Goal: Task Accomplishment & Management: Complete application form

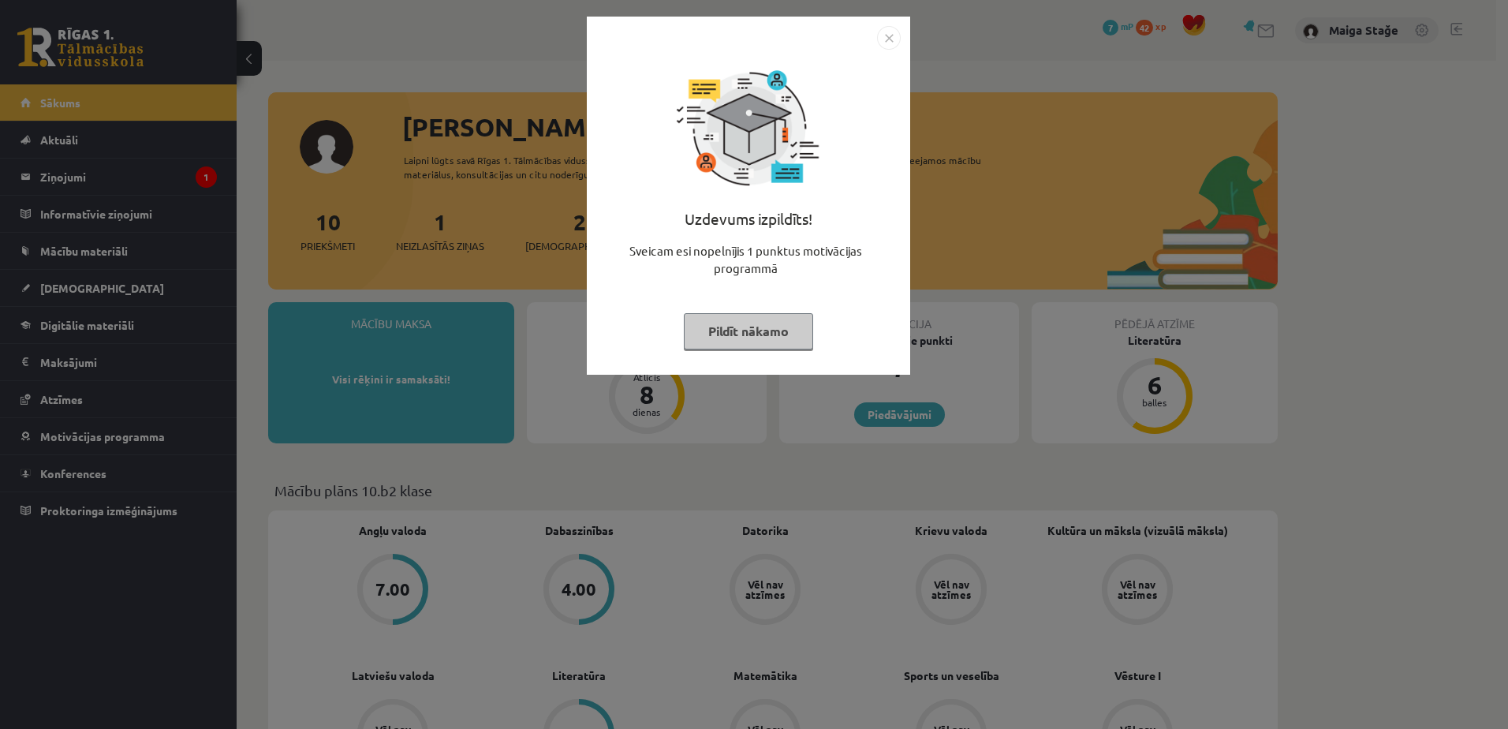
click at [732, 325] on button "Pildīt nākamo" at bounding box center [748, 331] width 129 height 36
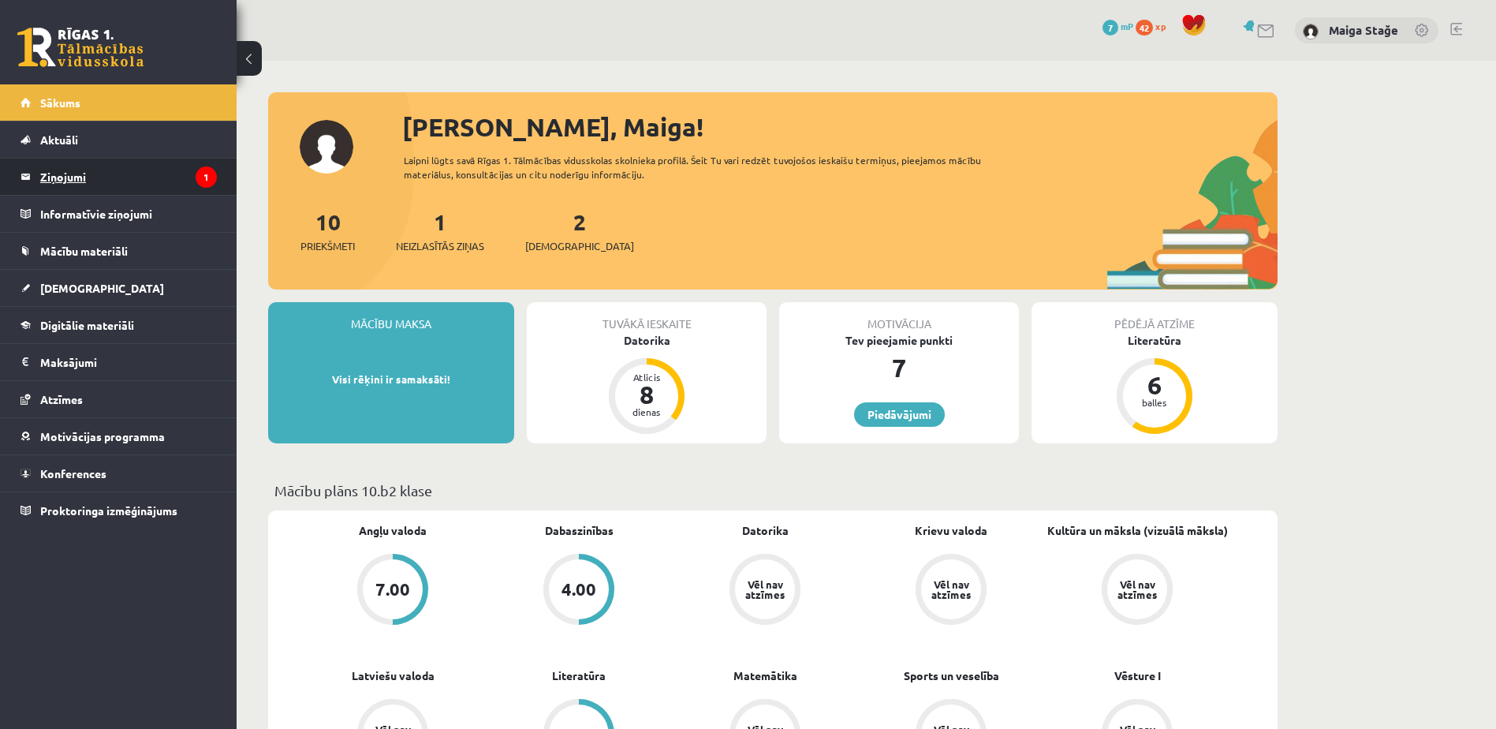
click at [111, 184] on legend "Ziņojumi 1" at bounding box center [128, 176] width 177 height 36
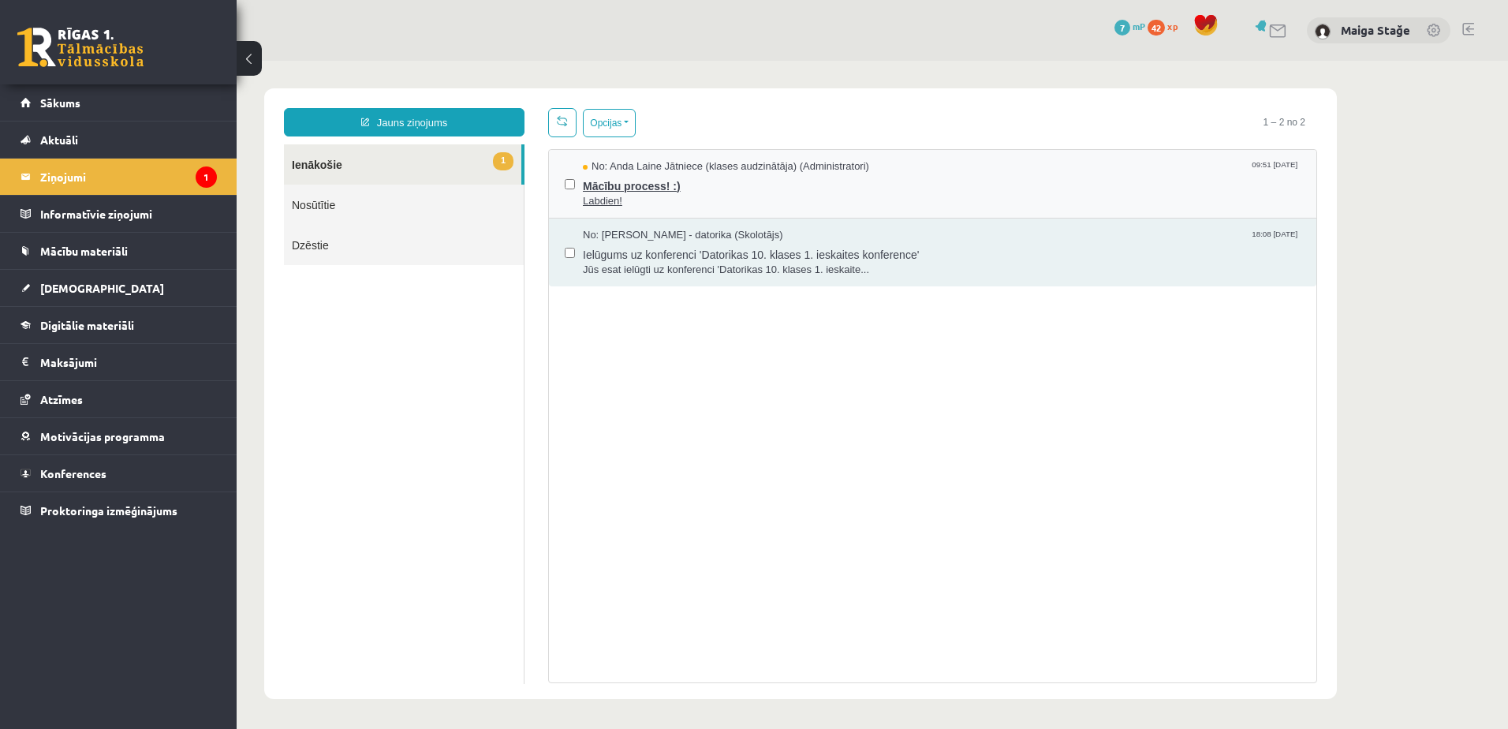
click at [751, 174] on span "Mācību process! :)" at bounding box center [942, 184] width 718 height 20
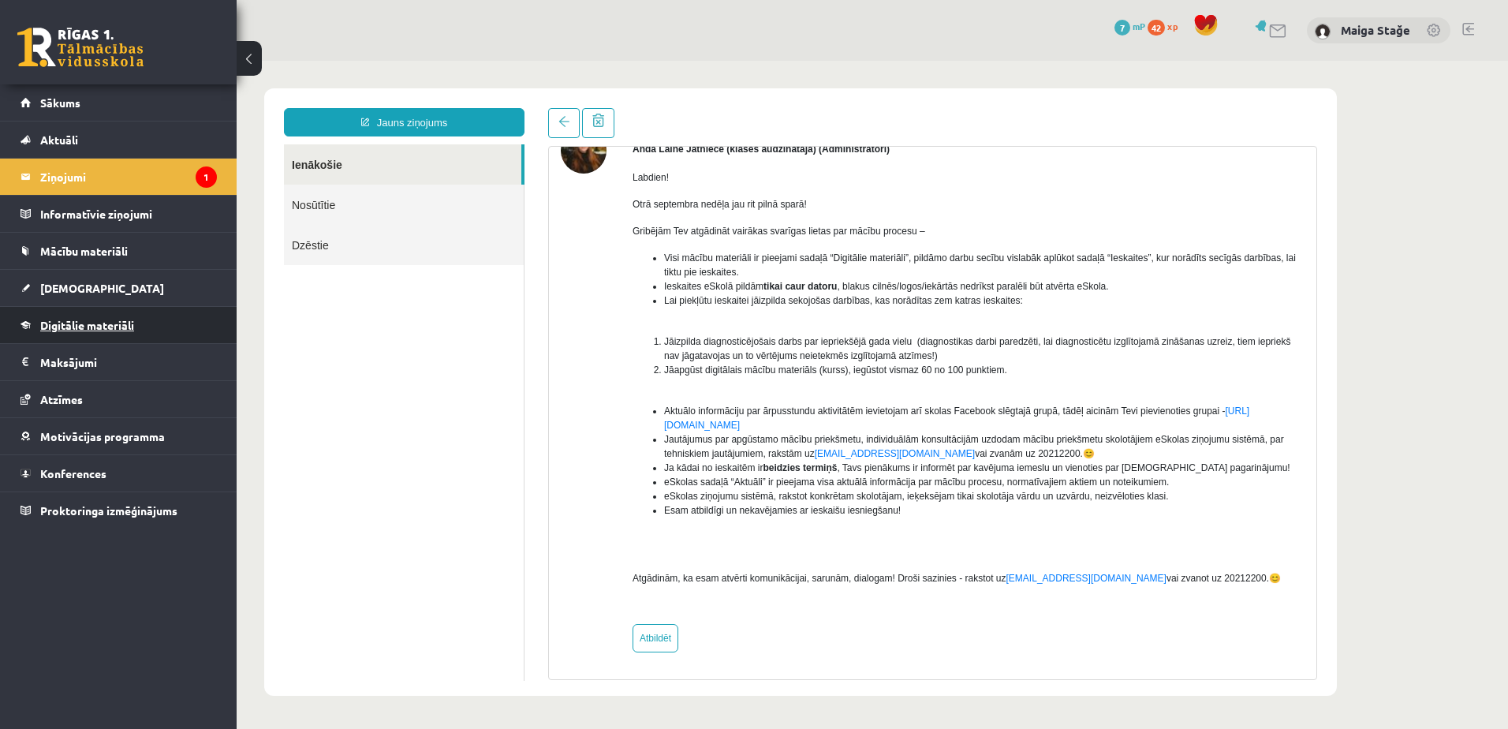
click at [72, 334] on link "Digitālie materiāli" at bounding box center [119, 325] width 196 height 36
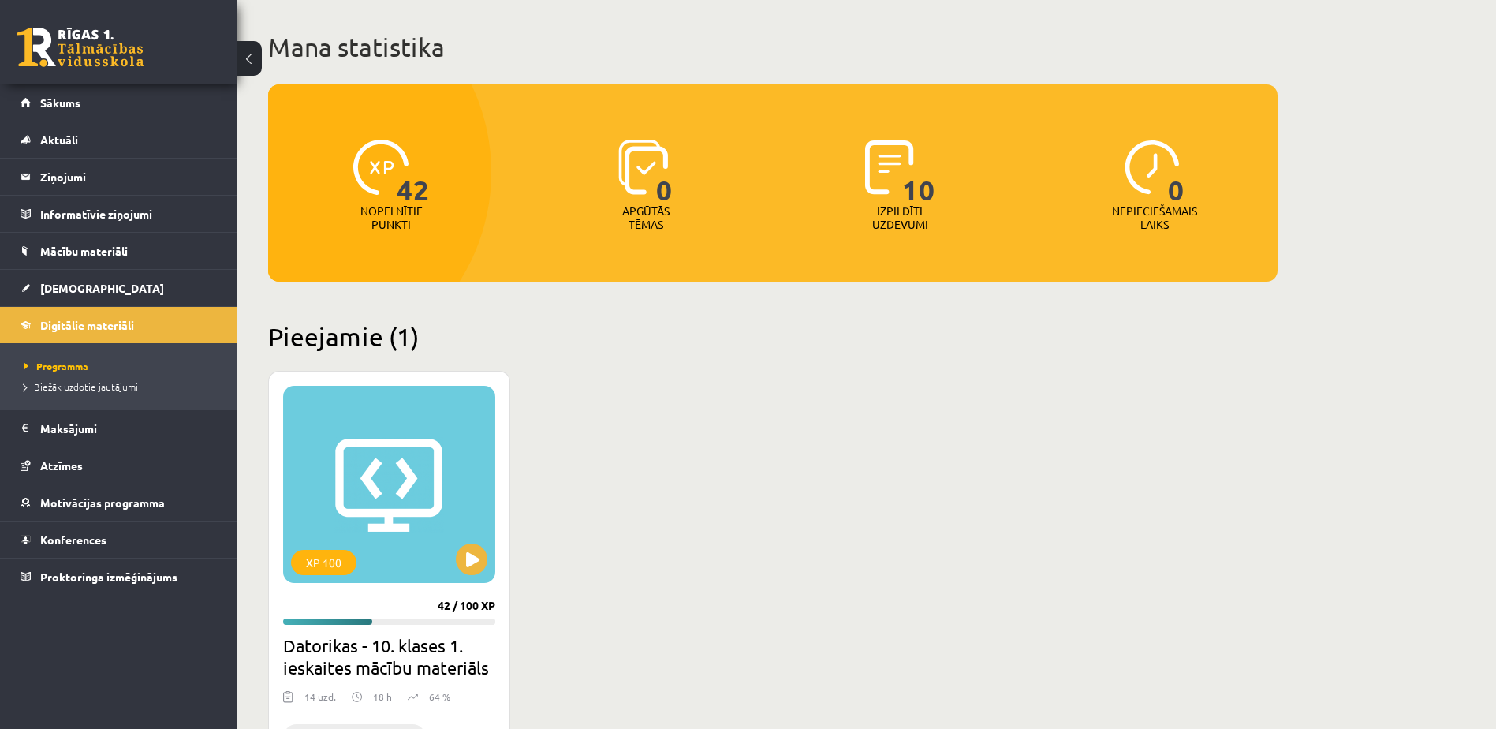
scroll to position [158, 0]
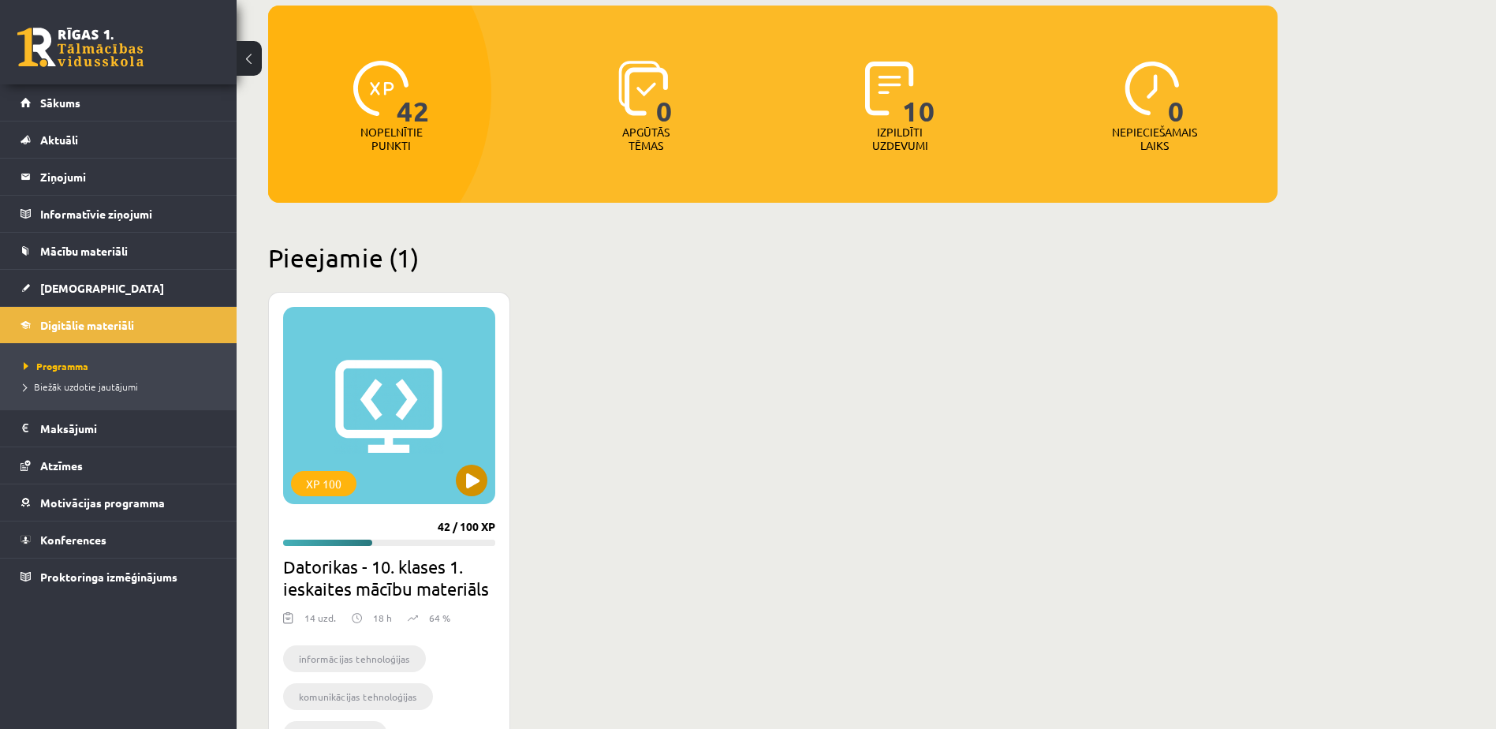
click at [458, 469] on div "XP 100" at bounding box center [389, 405] width 212 height 197
click at [410, 460] on div "XP 100" at bounding box center [389, 405] width 212 height 197
click at [407, 463] on div "XP 100" at bounding box center [389, 405] width 212 height 197
click at [391, 463] on div "XP 100" at bounding box center [389, 405] width 212 height 197
click at [458, 490] on div "XP 100" at bounding box center [389, 405] width 212 height 197
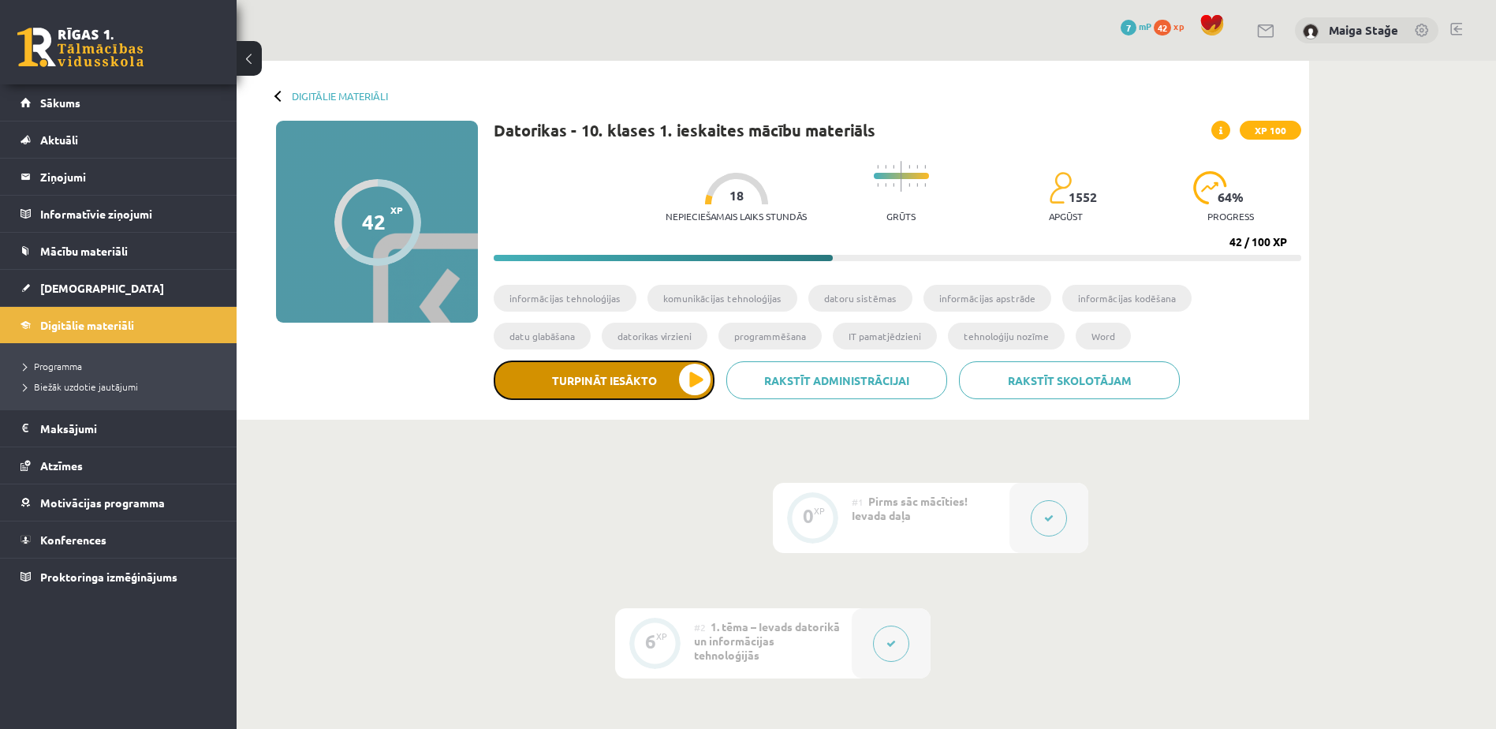
click at [654, 373] on button "Turpināt iesākto" at bounding box center [604, 379] width 221 height 39
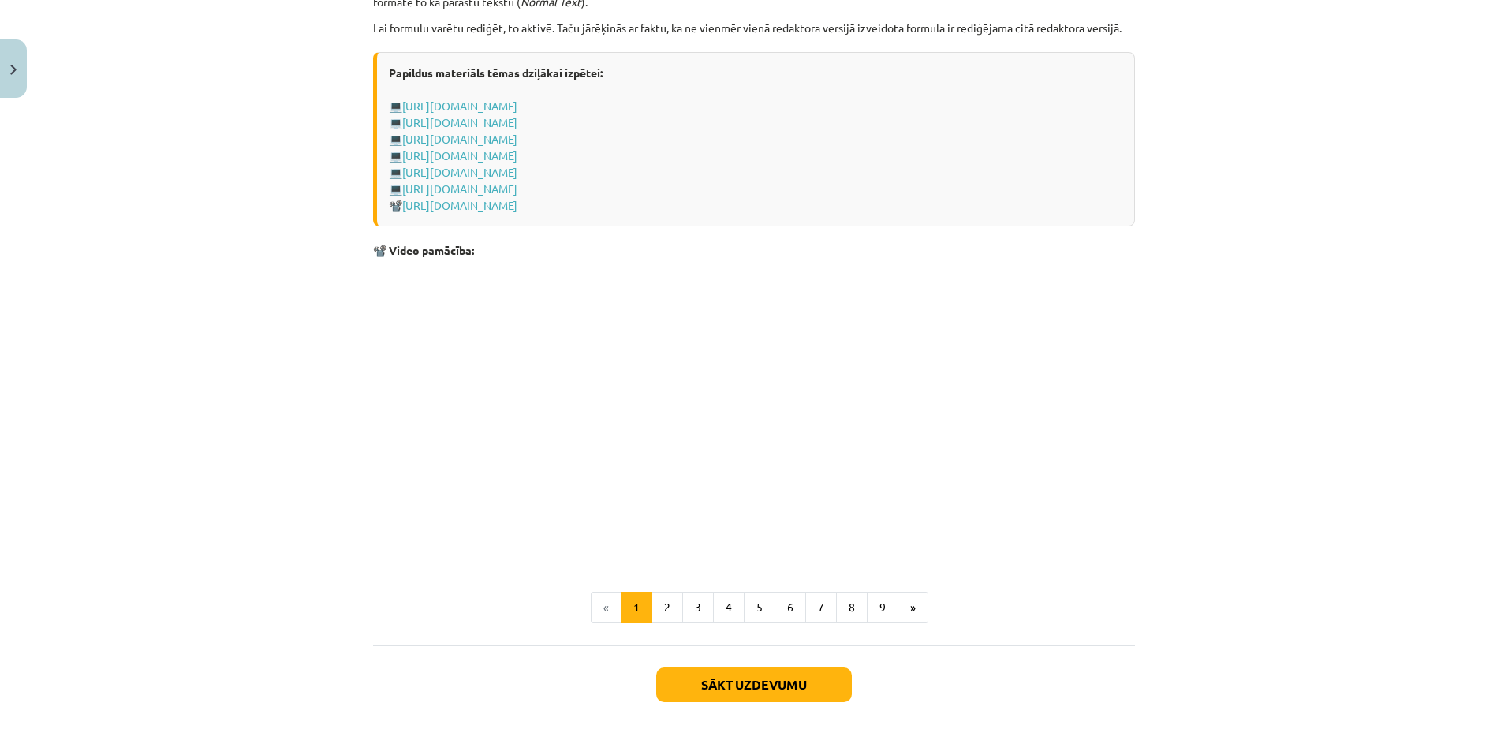
scroll to position [3169, 0]
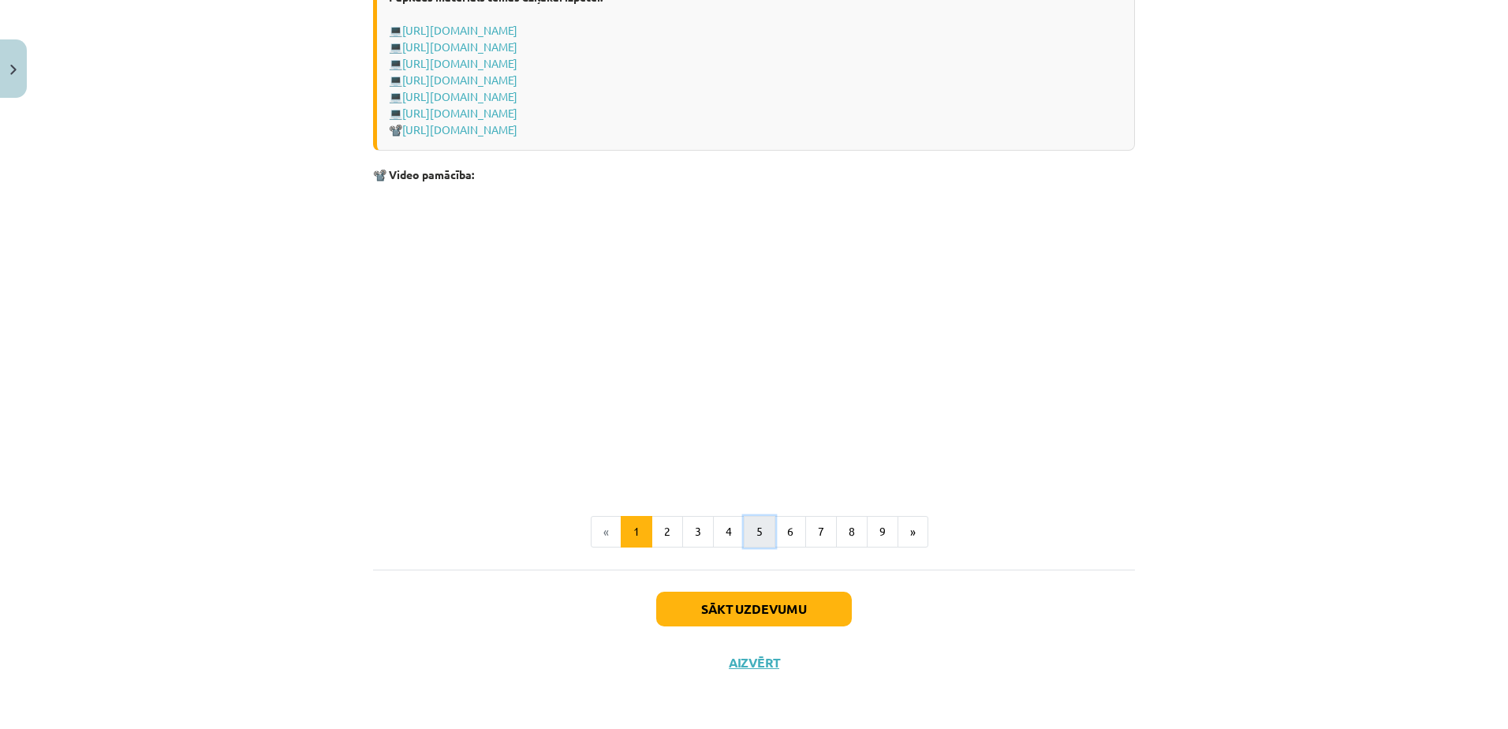
click at [751, 530] on button "5" at bounding box center [760, 532] width 32 height 32
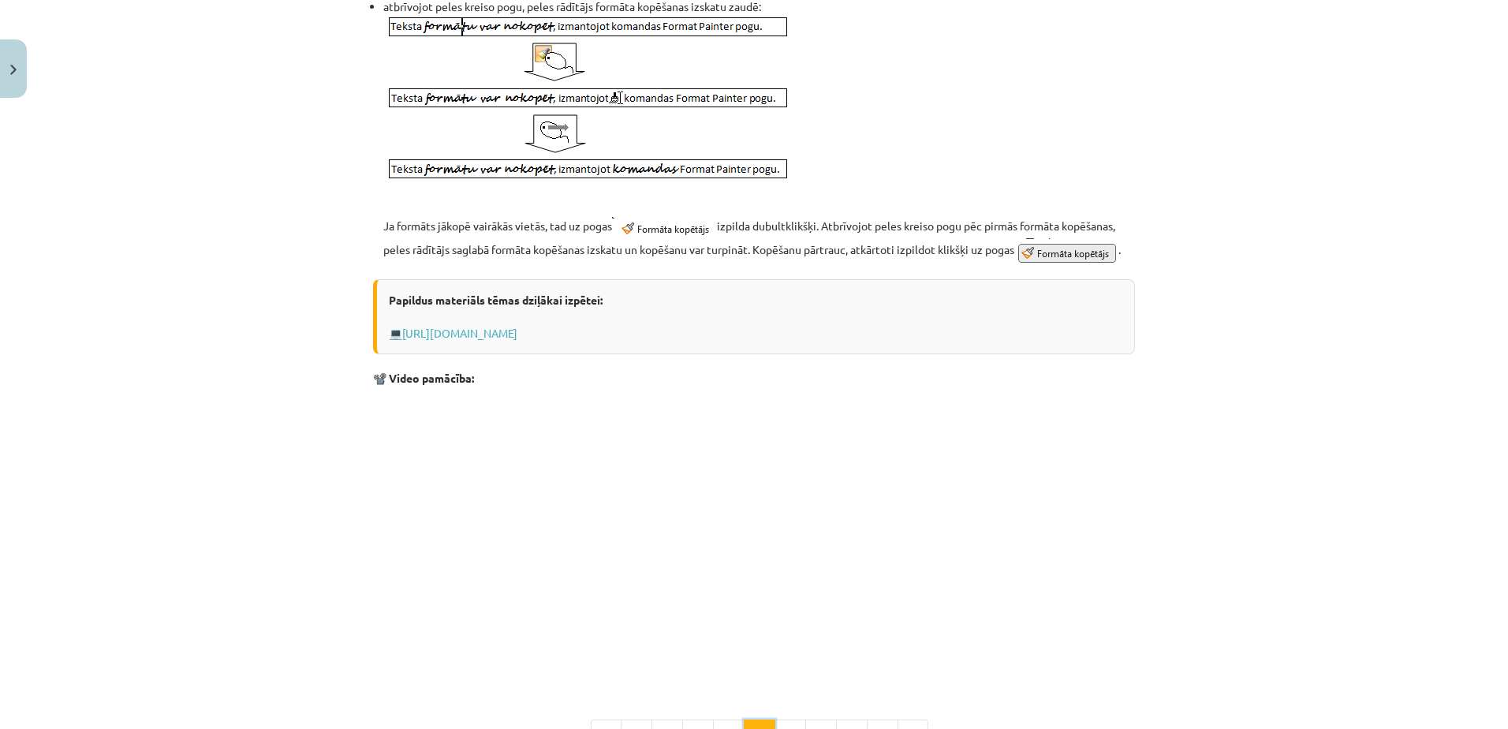
scroll to position [834, 0]
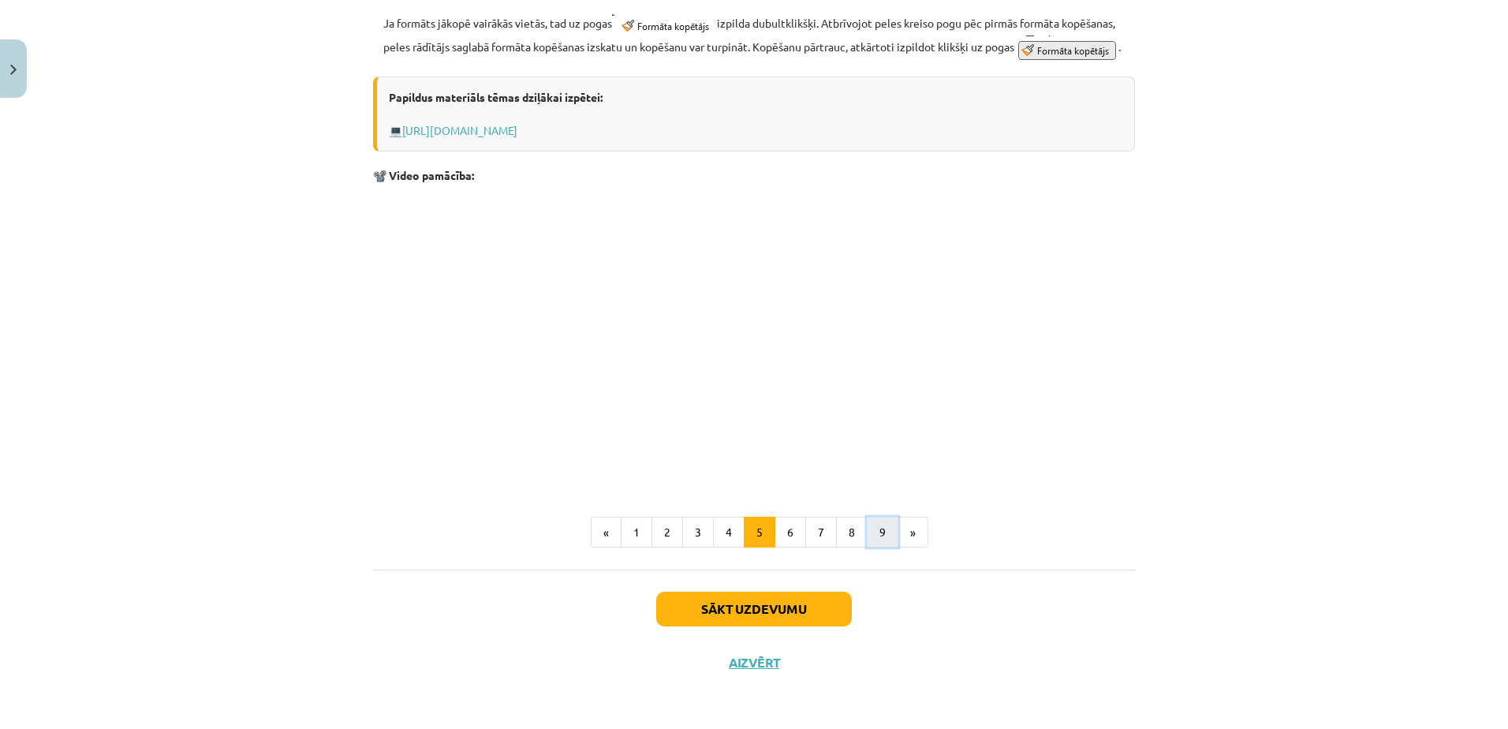
click at [867, 533] on button "9" at bounding box center [883, 532] width 32 height 32
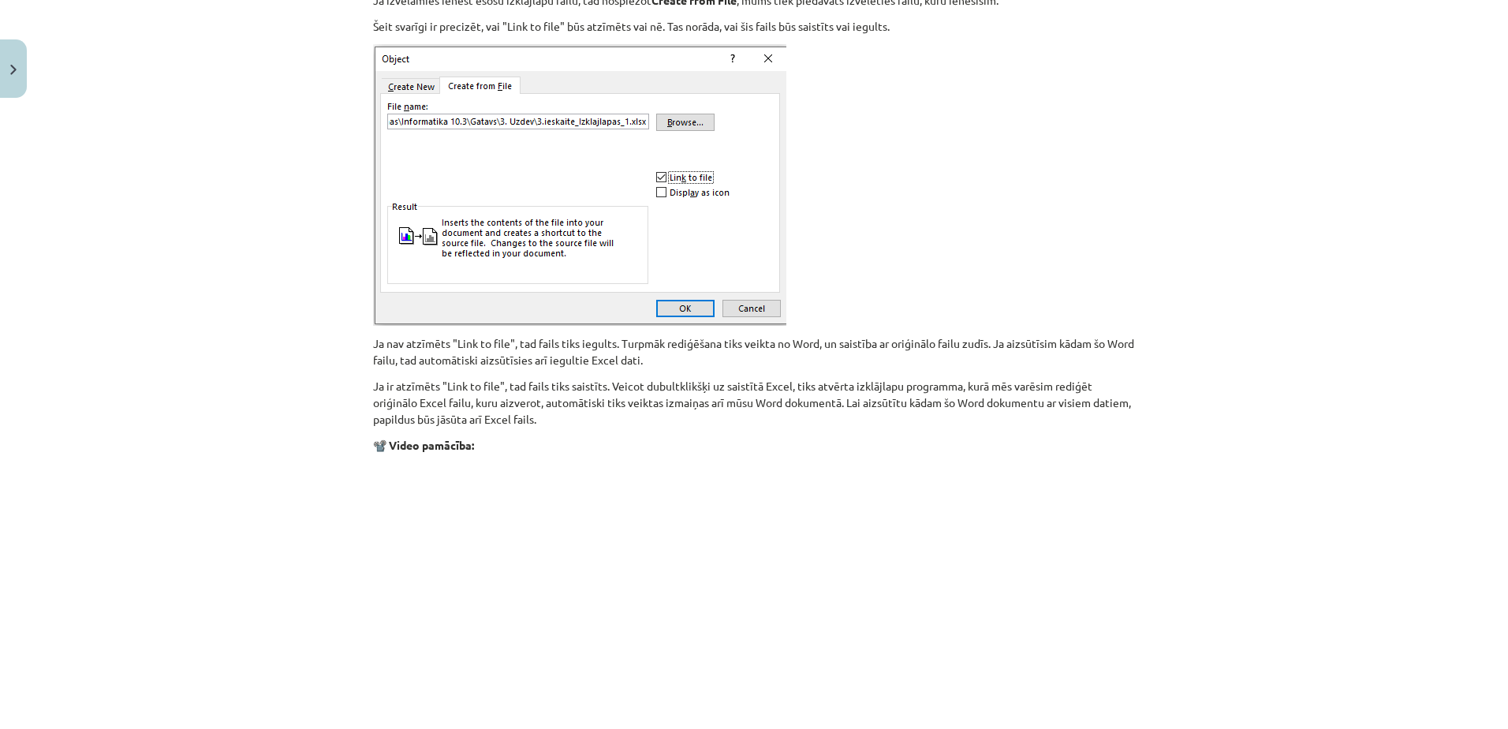
scroll to position [1813, 0]
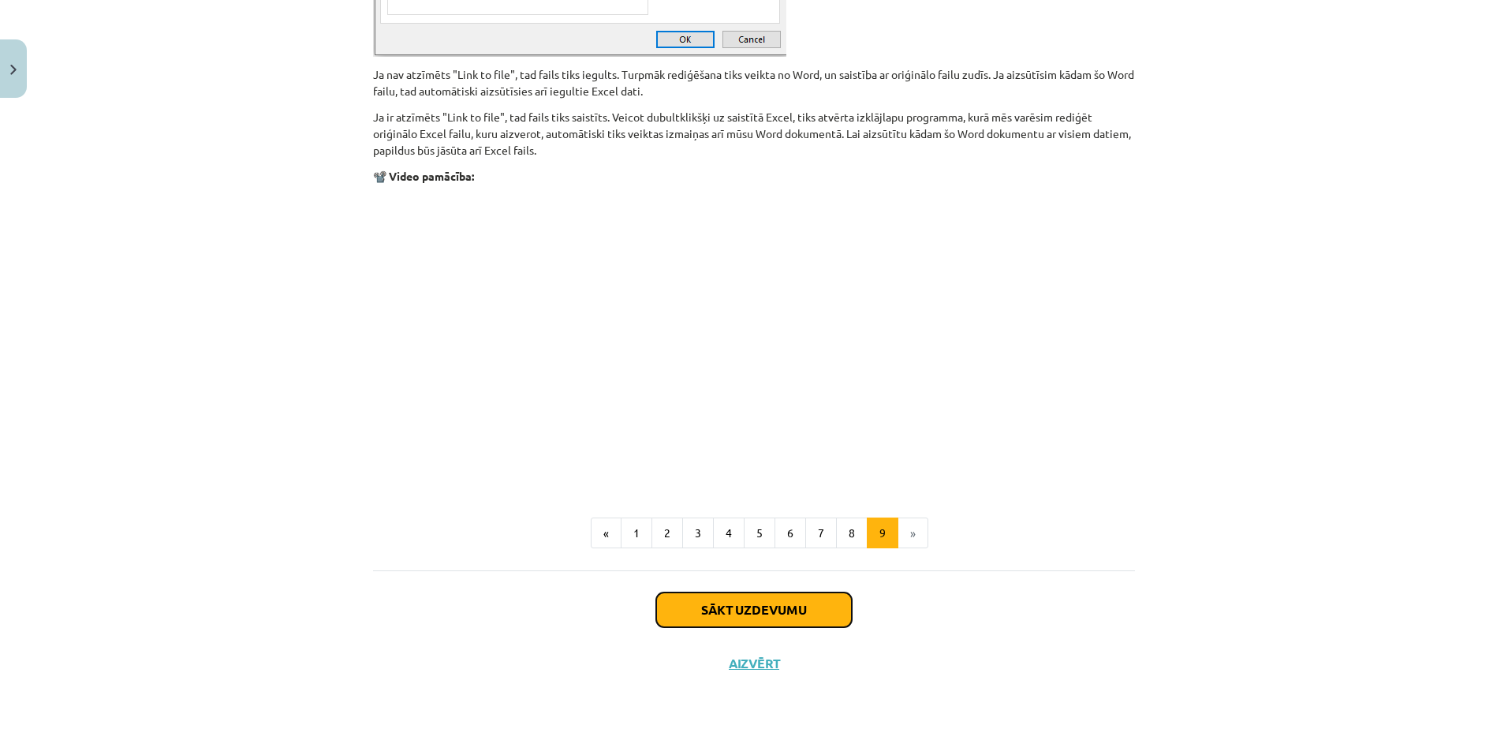
click at [709, 618] on button "Sākt uzdevumu" at bounding box center [754, 609] width 196 height 35
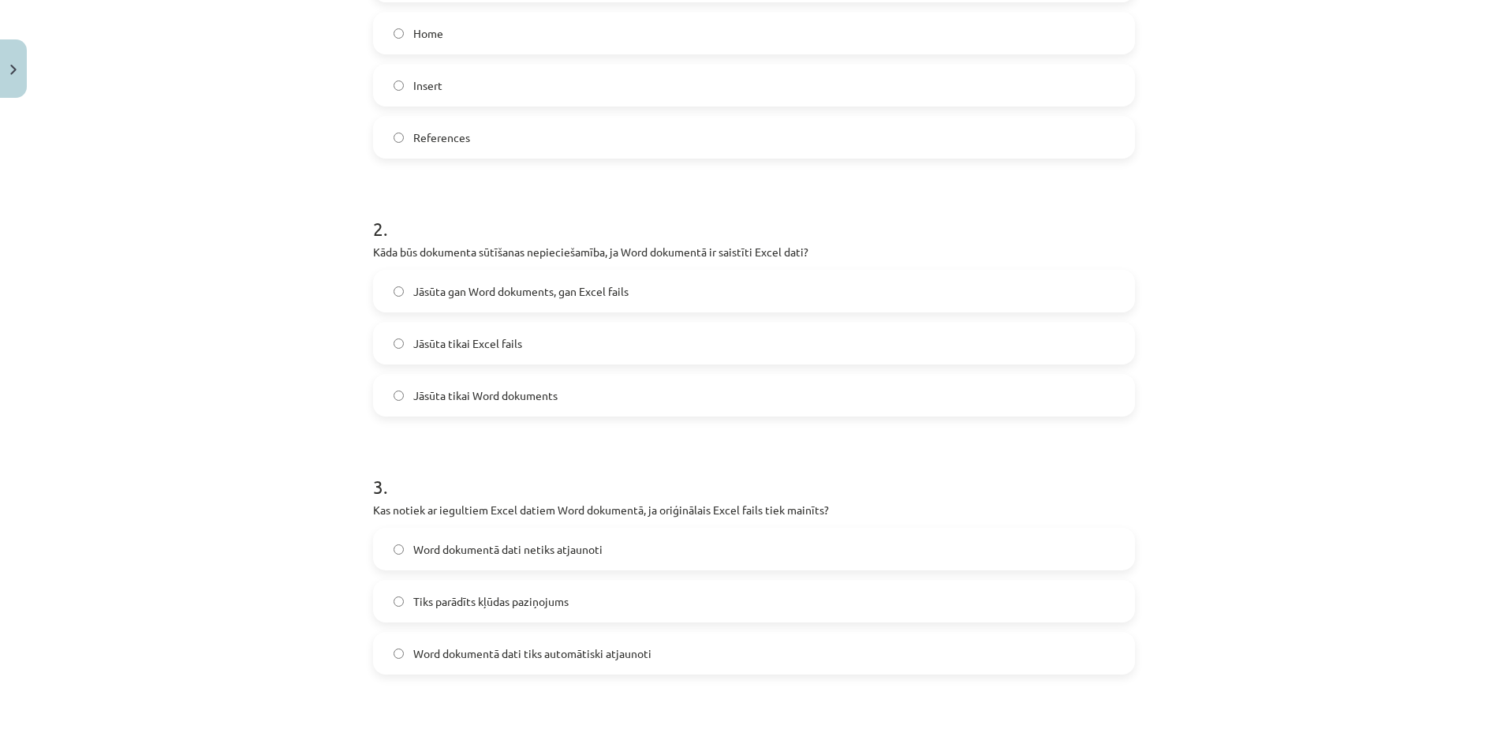
scroll to position [355, 0]
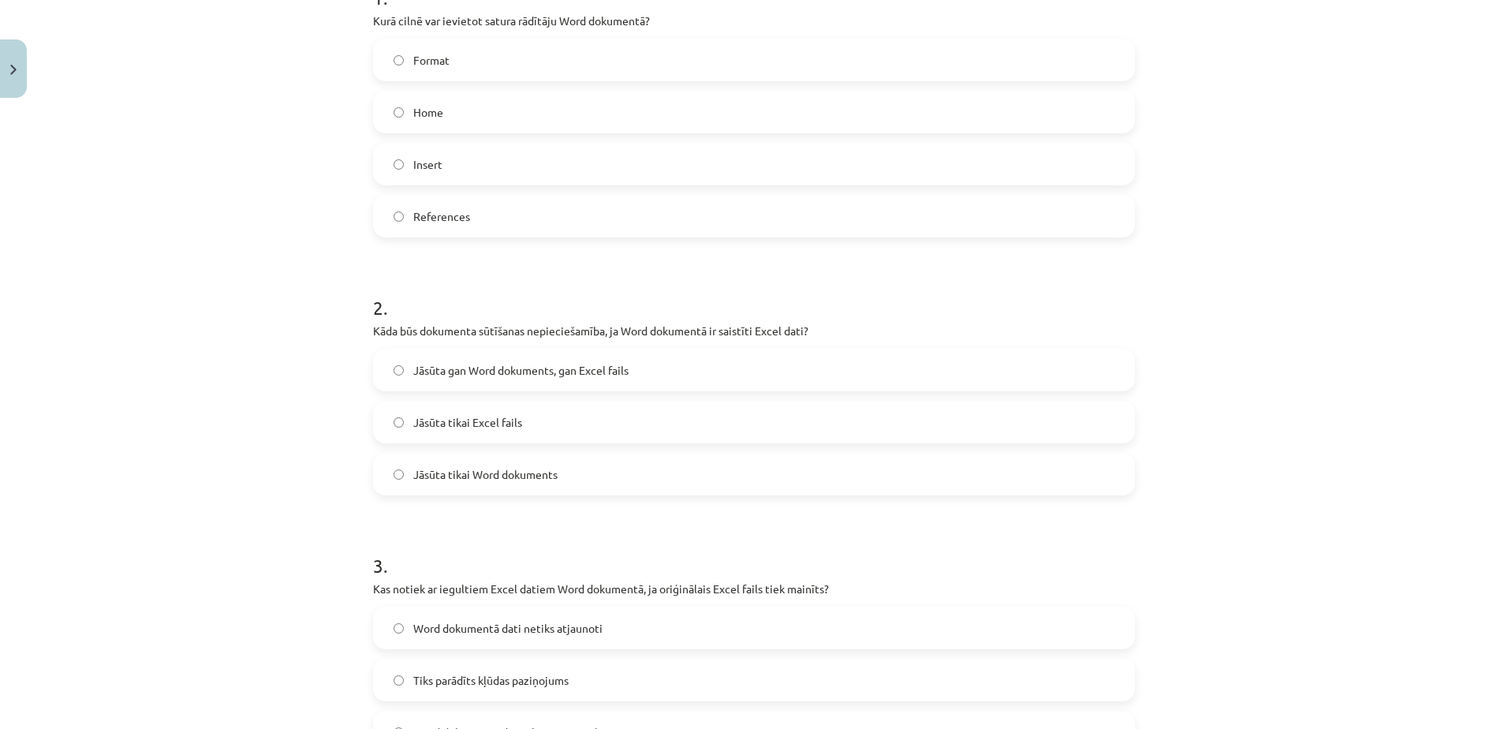
click at [504, 221] on label "References" at bounding box center [754, 215] width 759 height 39
click at [487, 360] on label "Jāsūta gan Word dokuments, gan Excel fails" at bounding box center [754, 369] width 759 height 39
click at [527, 611] on label "Word dokumentā dati netiks atjaunoti" at bounding box center [754, 627] width 759 height 39
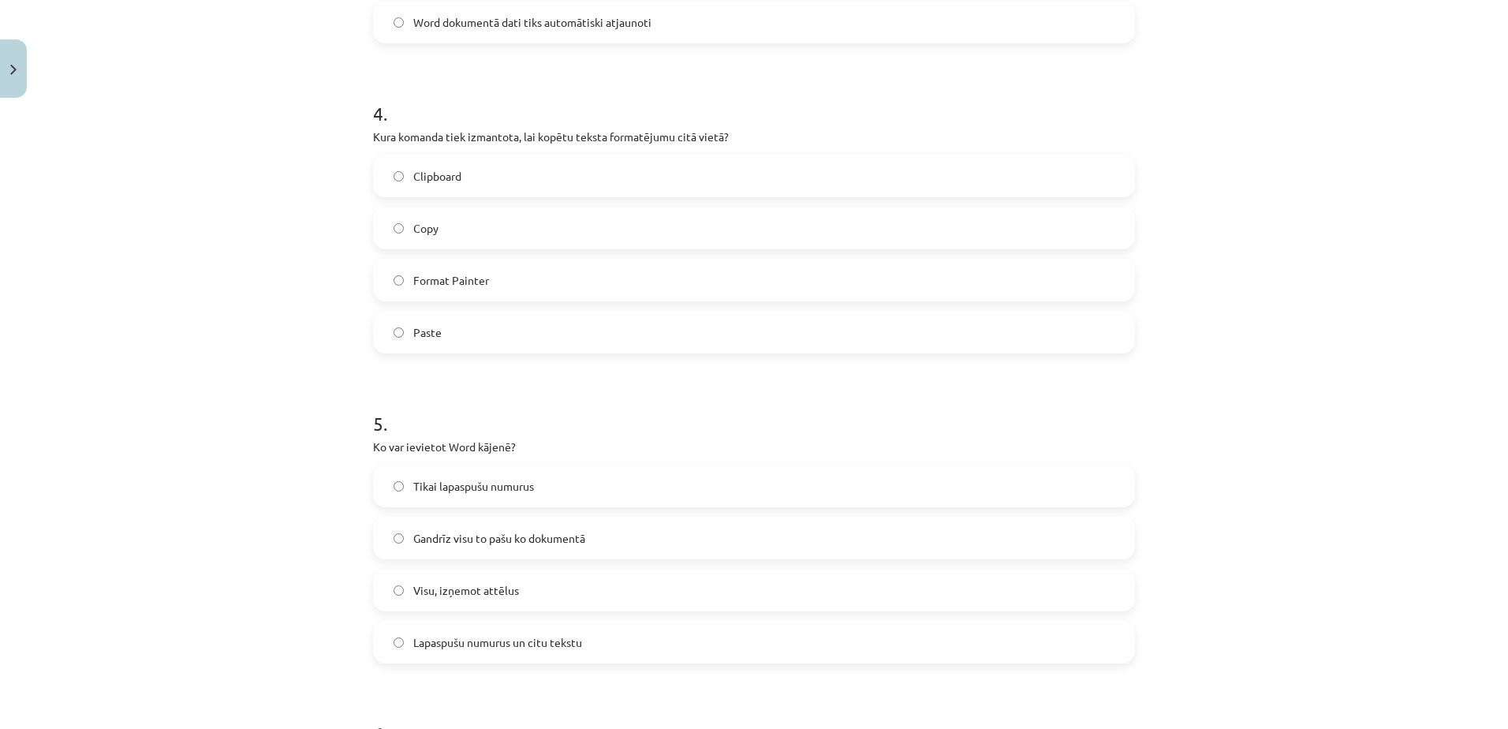
scroll to position [1143, 0]
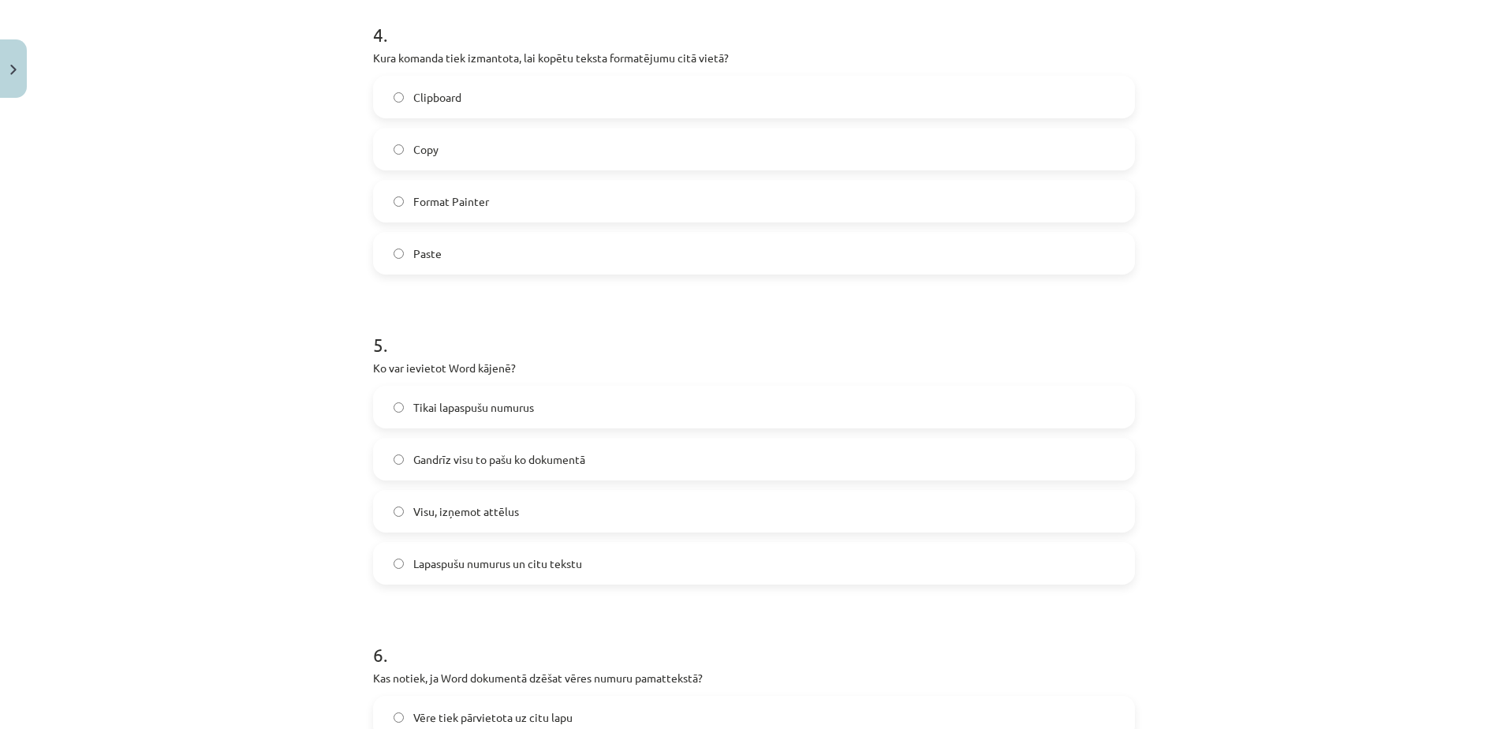
drag, startPoint x: 485, startPoint y: 195, endPoint x: 462, endPoint y: 207, distance: 26.1
click at [480, 199] on label "Format Painter" at bounding box center [754, 200] width 759 height 39
click at [464, 455] on span "Gandrīz visu to pašu ko dokumentā" at bounding box center [499, 459] width 172 height 17
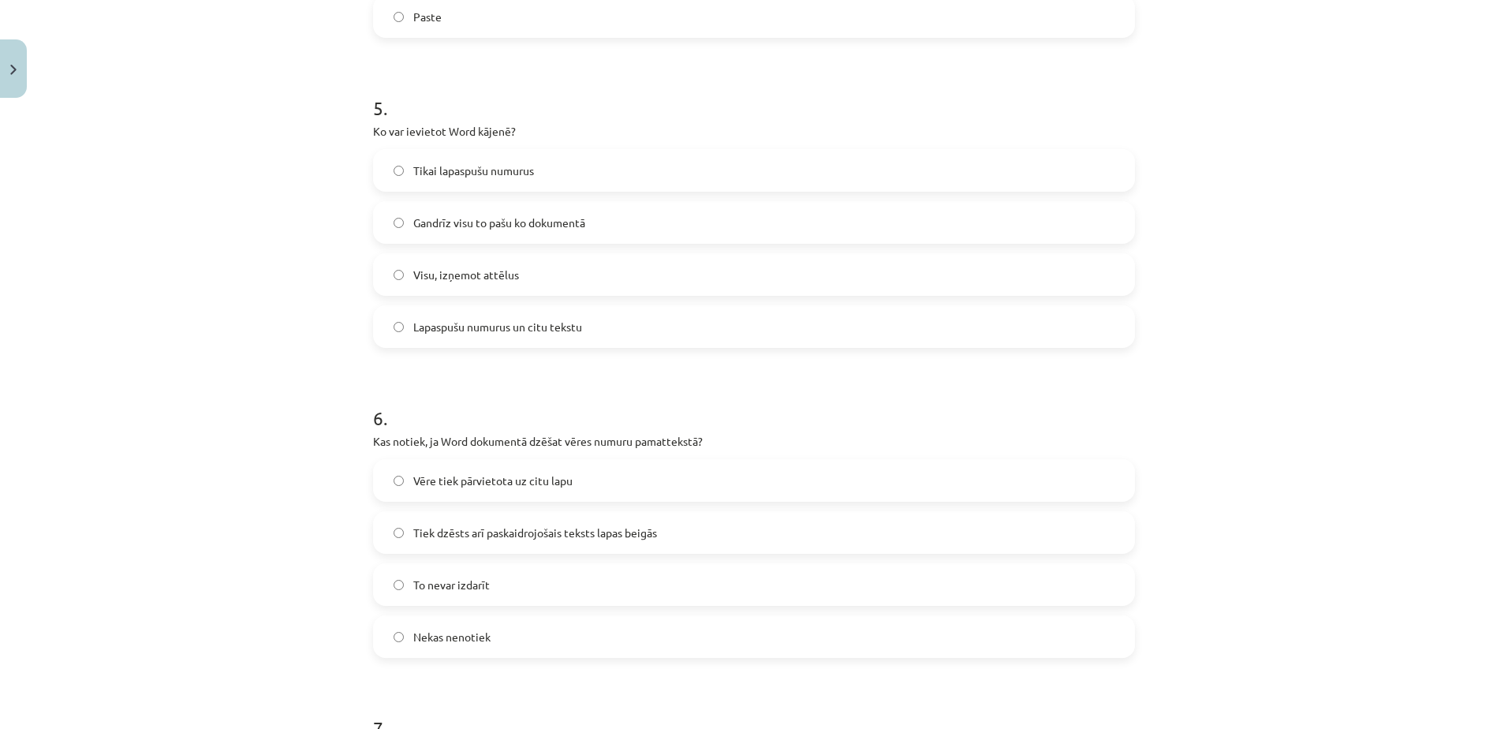
scroll to position [1695, 0]
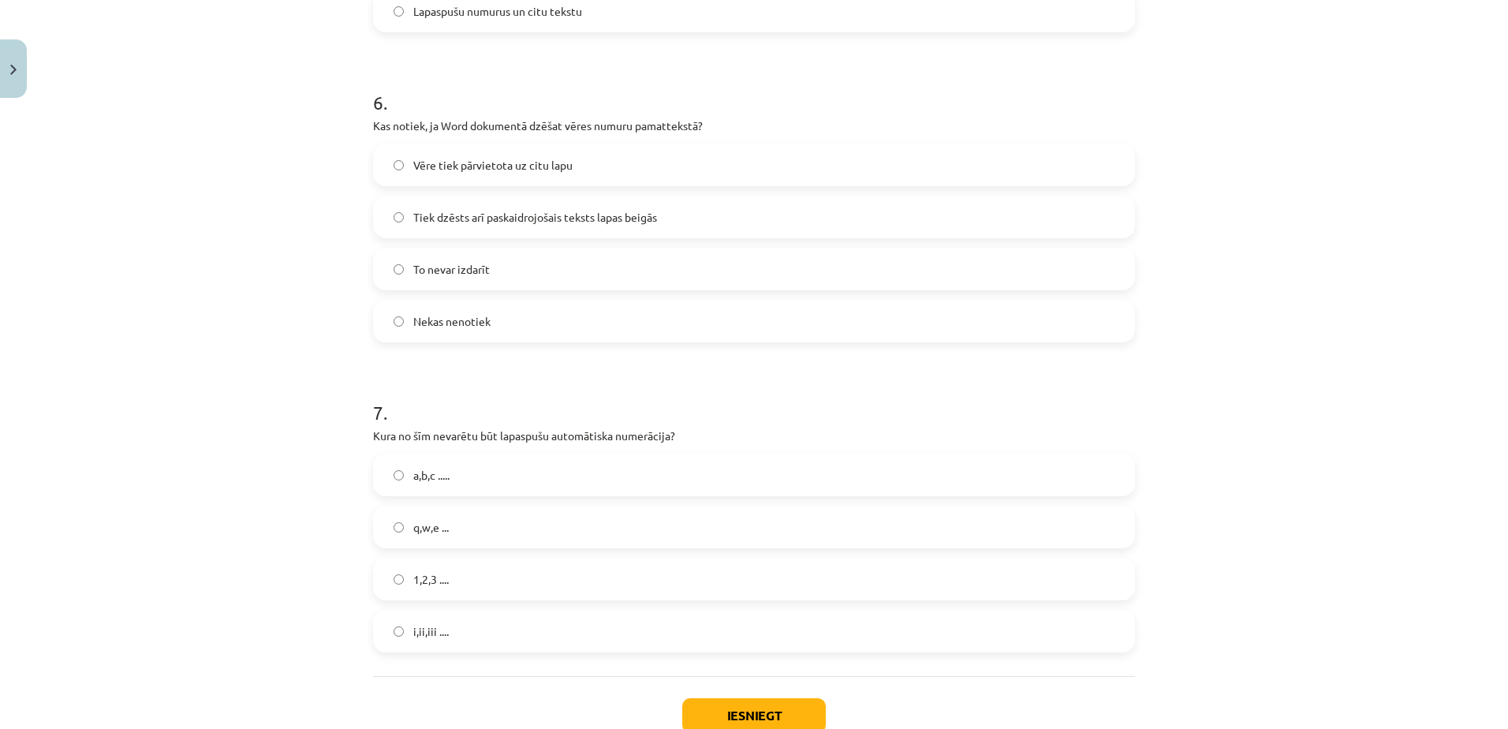
click at [669, 213] on label "Tiek dzēsts arī paskaidrojošais teksts lapas beigās" at bounding box center [754, 216] width 759 height 39
click at [442, 522] on span "q,w,e ..." at bounding box center [430, 527] width 35 height 17
click at [748, 713] on button "Iesniegt" at bounding box center [754, 715] width 144 height 35
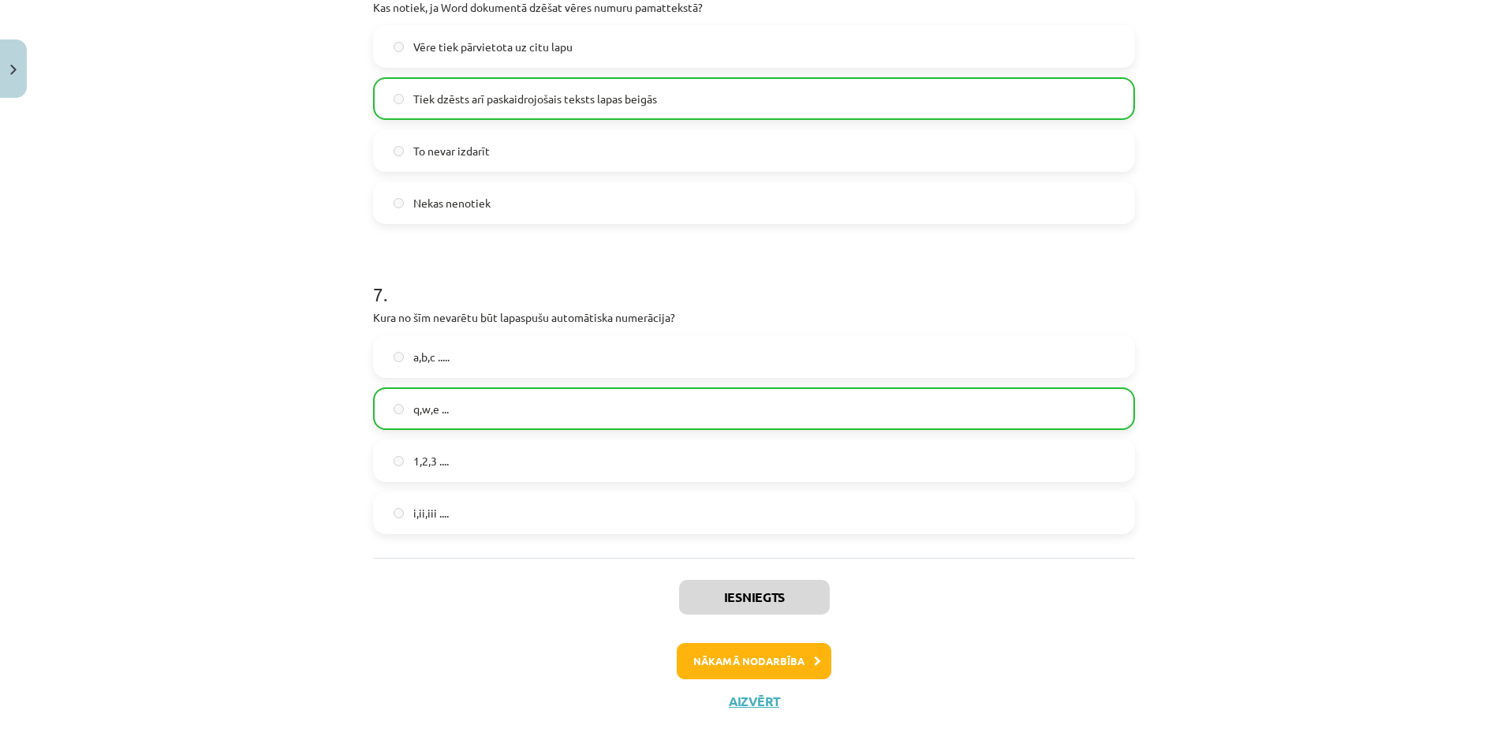
scroll to position [1852, 0]
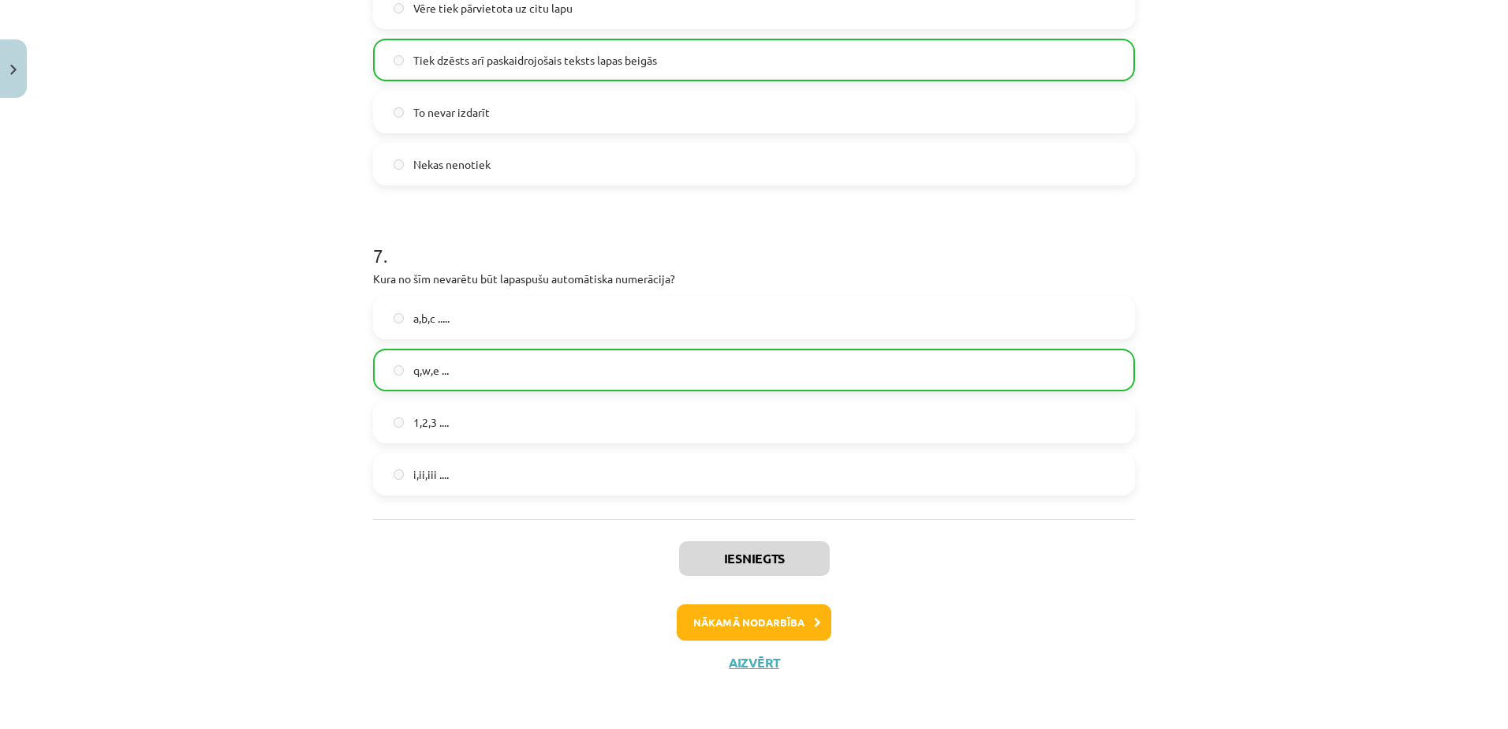
click at [659, 613] on div "Nākamā nodarbība" at bounding box center [753, 622] width 743 height 36
click at [763, 621] on button "Nākamā nodarbība" at bounding box center [754, 622] width 155 height 36
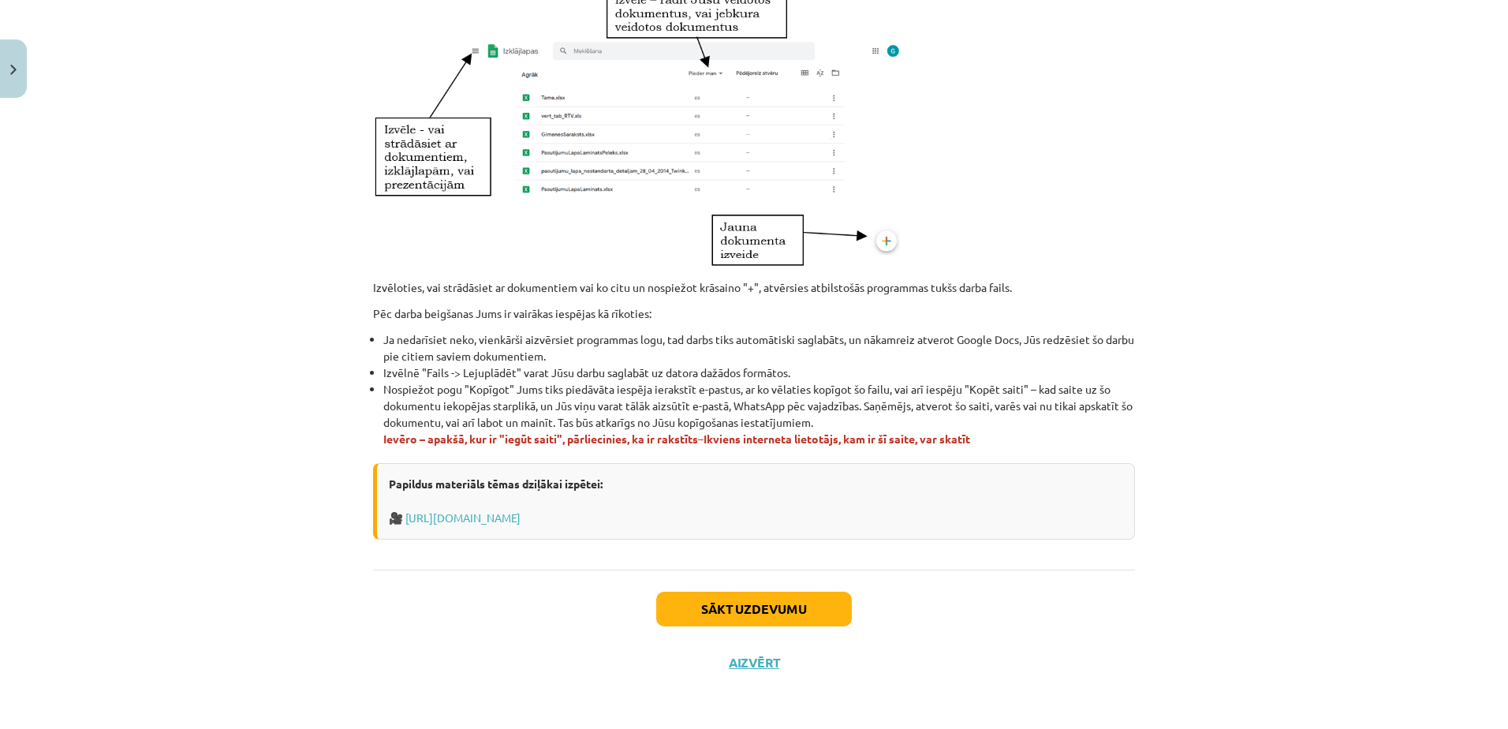
scroll to position [795, 0]
click at [769, 605] on button "Sākt uzdevumu" at bounding box center [754, 608] width 196 height 35
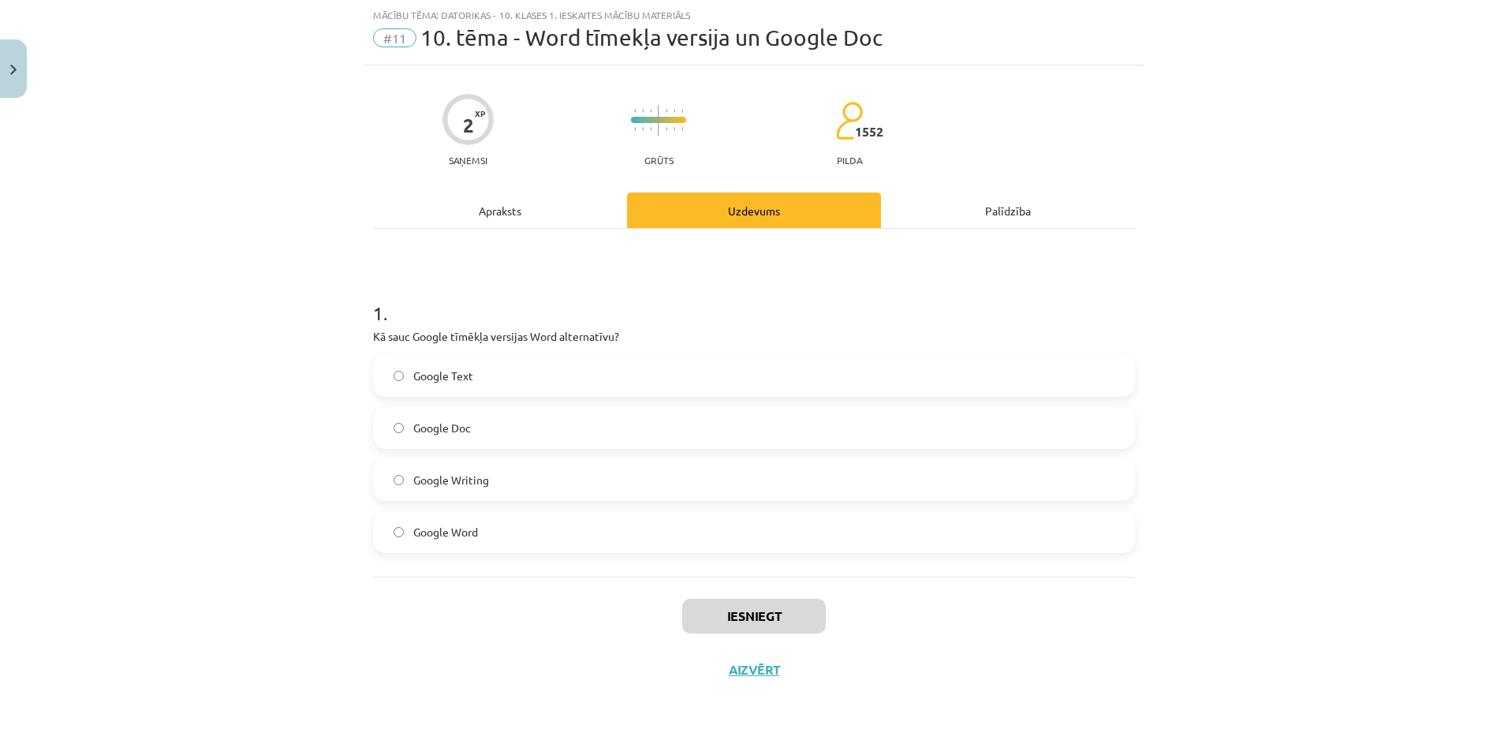
scroll to position [47, 0]
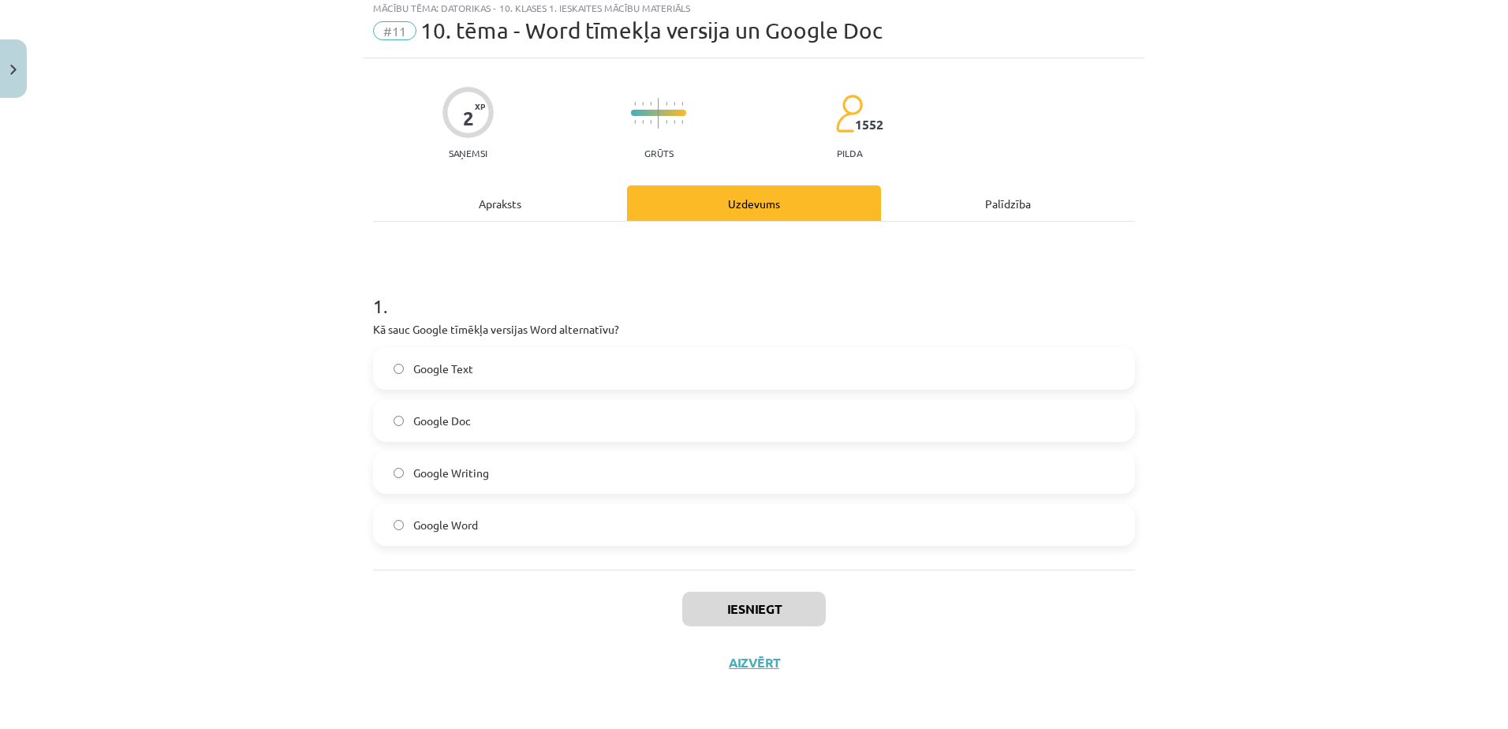
click at [428, 404] on label "Google Doc" at bounding box center [754, 420] width 759 height 39
click at [759, 611] on button "Iesniegt" at bounding box center [754, 608] width 144 height 35
click at [886, 673] on div "Iesniegt Aizvērt" at bounding box center [754, 624] width 762 height 110
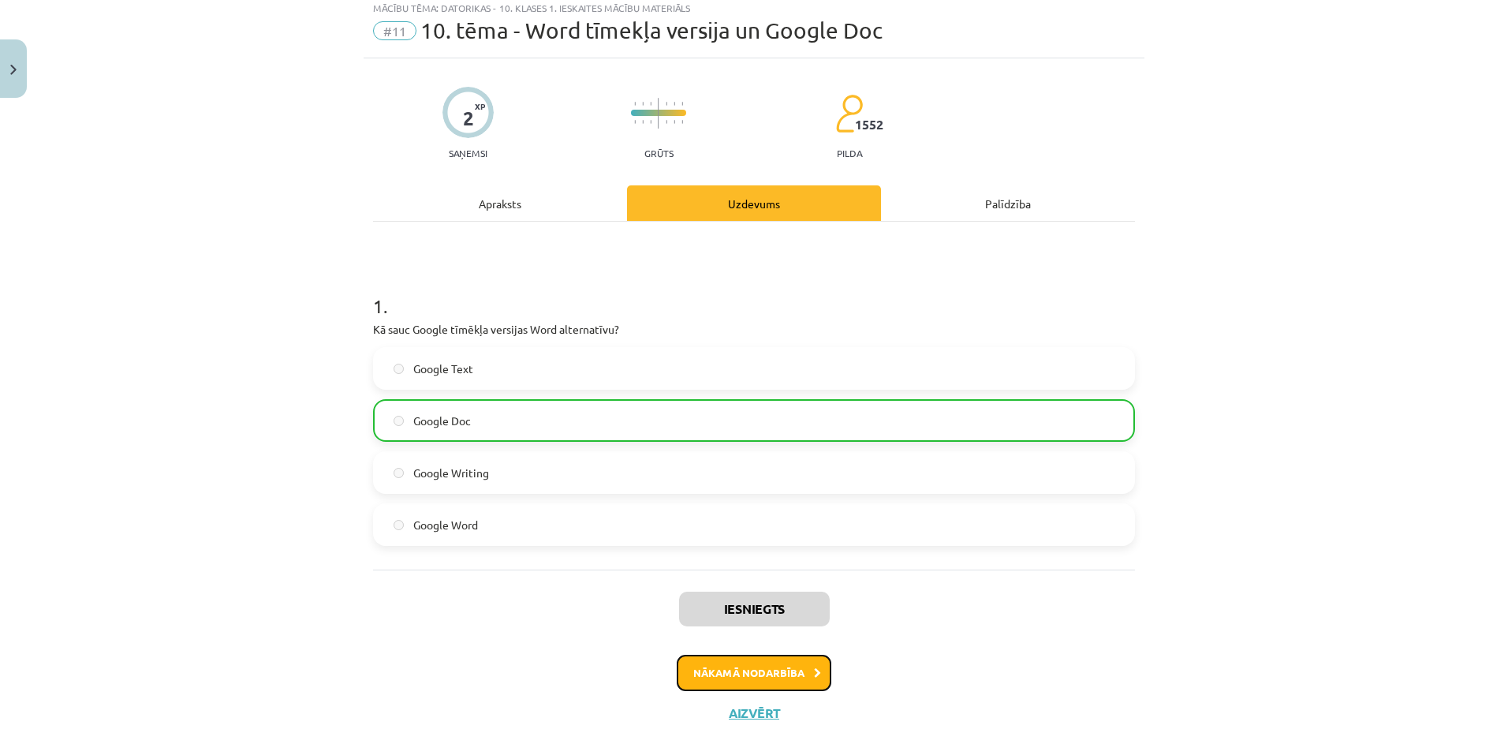
click at [773, 659] on button "Nākamā nodarbība" at bounding box center [754, 672] width 155 height 36
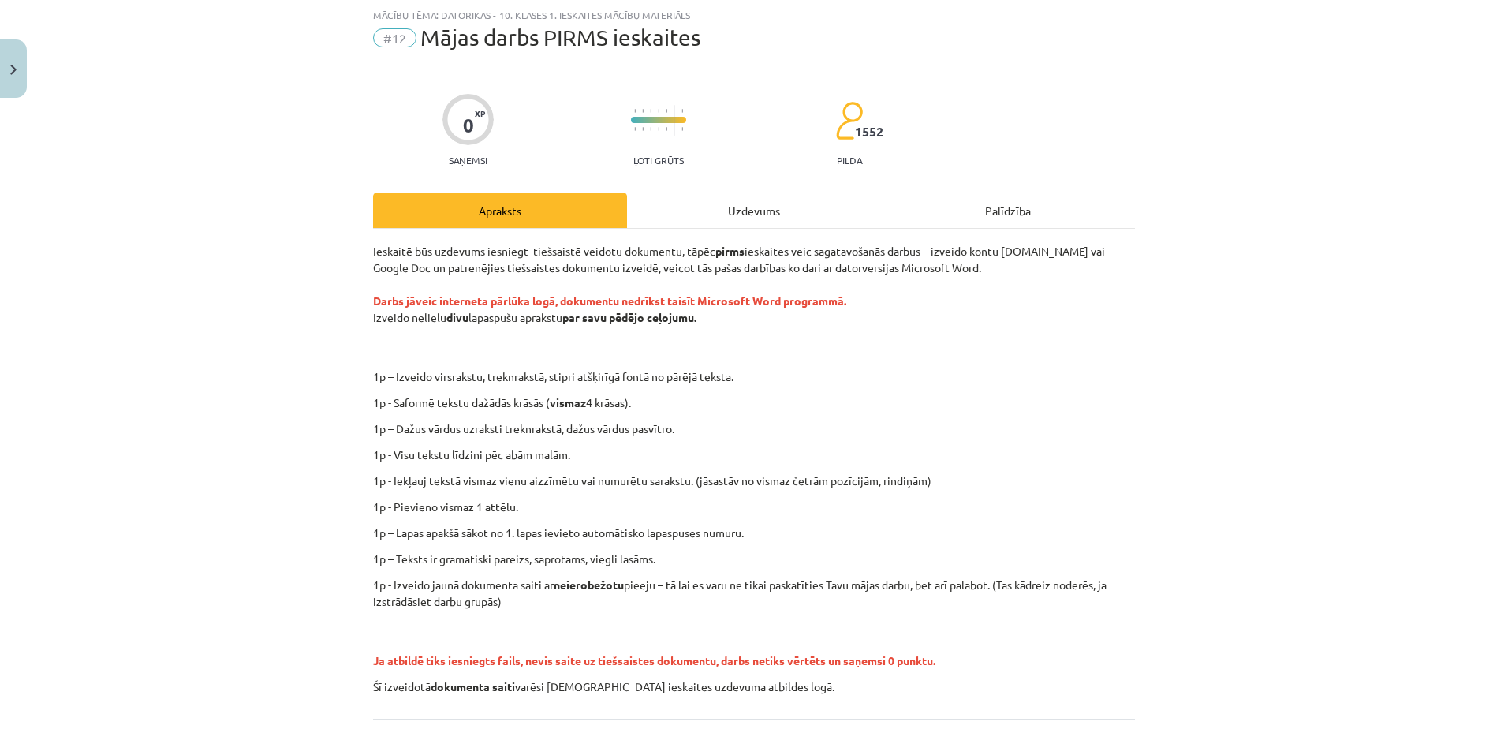
scroll to position [188, 0]
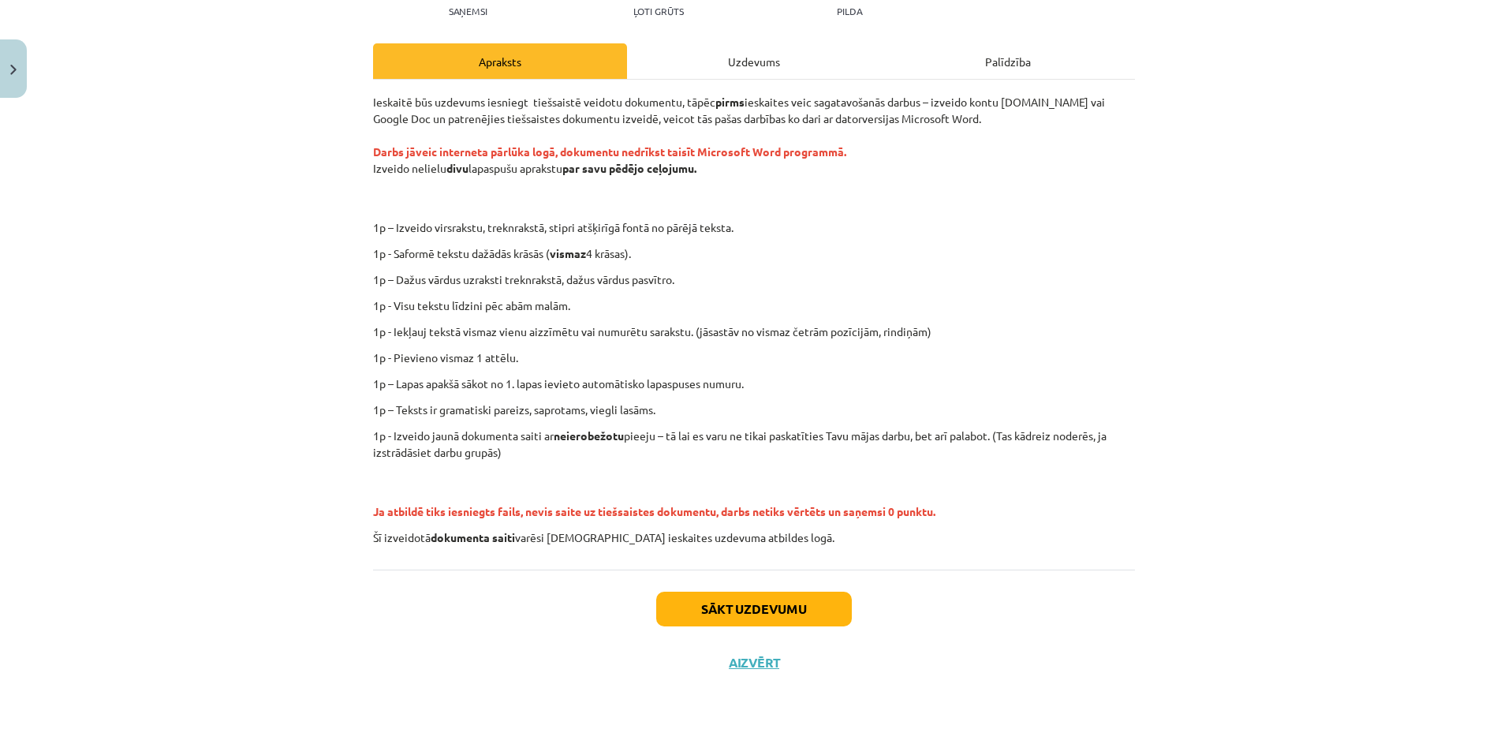
click at [619, 255] on p "1p - Saformē tekstu dažādās krāsās ( vismaz 4 krāsas)." at bounding box center [754, 253] width 762 height 17
drag, startPoint x: 211, startPoint y: 430, endPoint x: 159, endPoint y: 464, distance: 62.5
click at [169, 467] on div "Mācību tēma: Datorikas - 10. klases 1. ieskaites mācību materiāls #12 Mājas dar…" at bounding box center [754, 364] width 1508 height 729
drag, startPoint x: 638, startPoint y: 0, endPoint x: 275, endPoint y: 226, distance: 427.1
click at [275, 224] on div "Mācību tēma: Datorikas - 10. klases 1. ieskaites mācību materiāls #12 Mājas dar…" at bounding box center [754, 364] width 1508 height 729
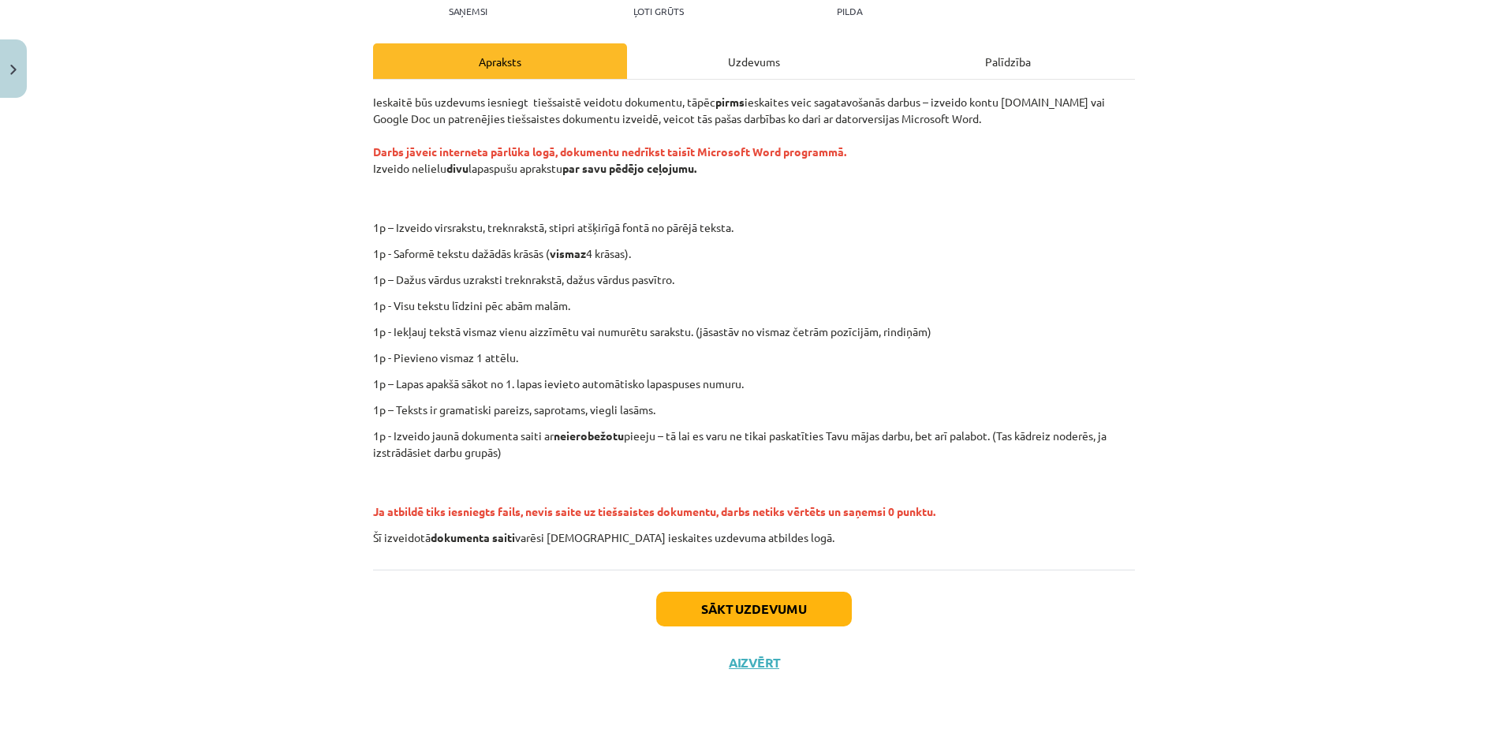
drag, startPoint x: 359, startPoint y: 457, endPoint x: 345, endPoint y: 451, distance: 14.5
click at [363, 456] on div "0 XP Saņemsi Ļoti grūts 1552 pilda Apraksts Uzdevums Palīdzība Ieskaitē būs uzd…" at bounding box center [753, 302] width 781 height 773
click at [210, 306] on div "Mācību tēma: Datorikas - 10. klases 1. ieskaites mācību materiāls #12 Mājas dar…" at bounding box center [754, 364] width 1508 height 729
click at [352, 378] on div "Mācību tēma: Datorikas - 10. klases 1. ieskaites mācību materiāls #12 Mājas dar…" at bounding box center [754, 364] width 1508 height 729
drag, startPoint x: 226, startPoint y: 367, endPoint x: 278, endPoint y: 408, distance: 65.8
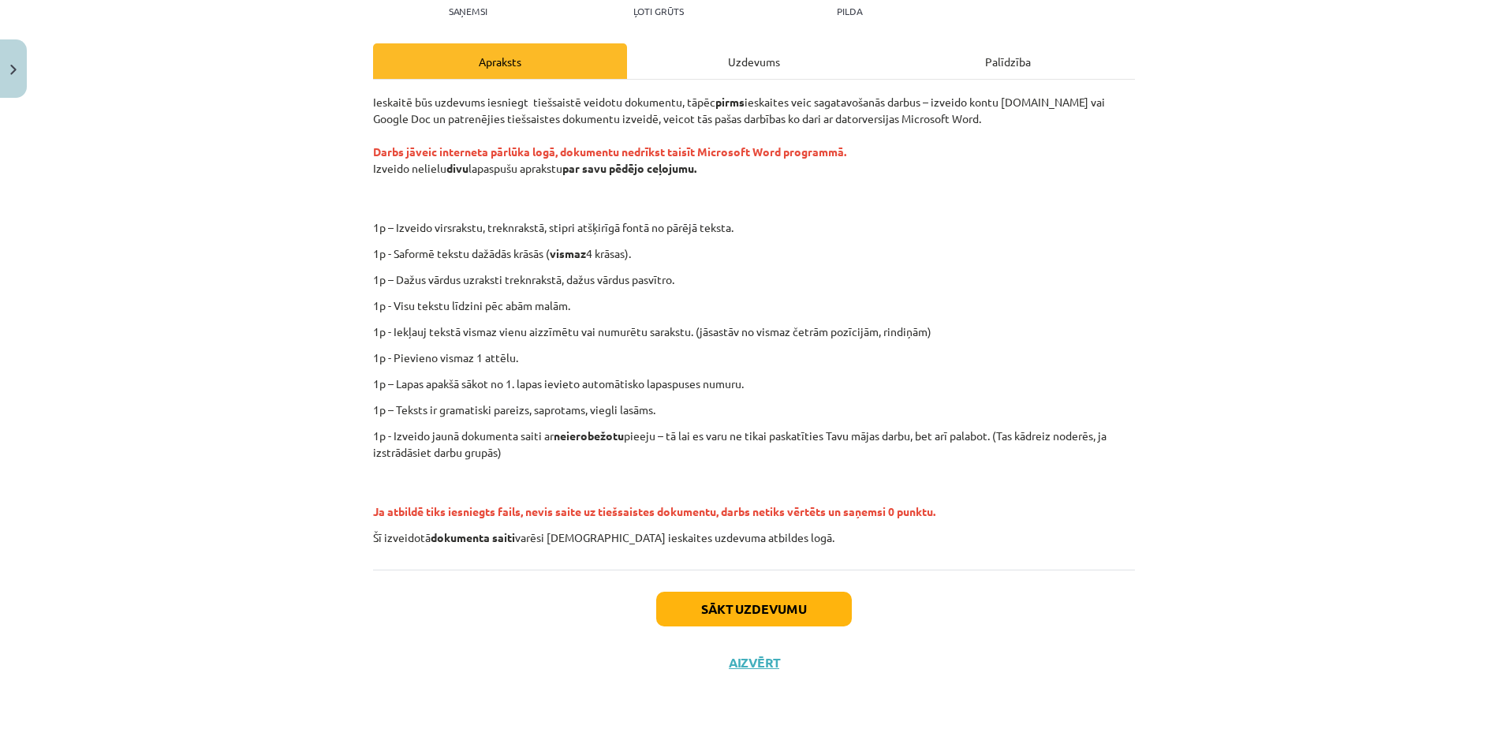
click at [229, 372] on div "Mācību tēma: Datorikas - 10. klases 1. ieskaites mācību materiāls #12 Mājas dar…" at bounding box center [754, 364] width 1508 height 729
drag, startPoint x: 132, startPoint y: 355, endPoint x: 125, endPoint y: 351, distance: 8.8
click at [125, 351] on div "Mācību tēma: Datorikas - 10. klases 1. ieskaites mācību materiāls #12 Mājas dar…" at bounding box center [754, 364] width 1508 height 729
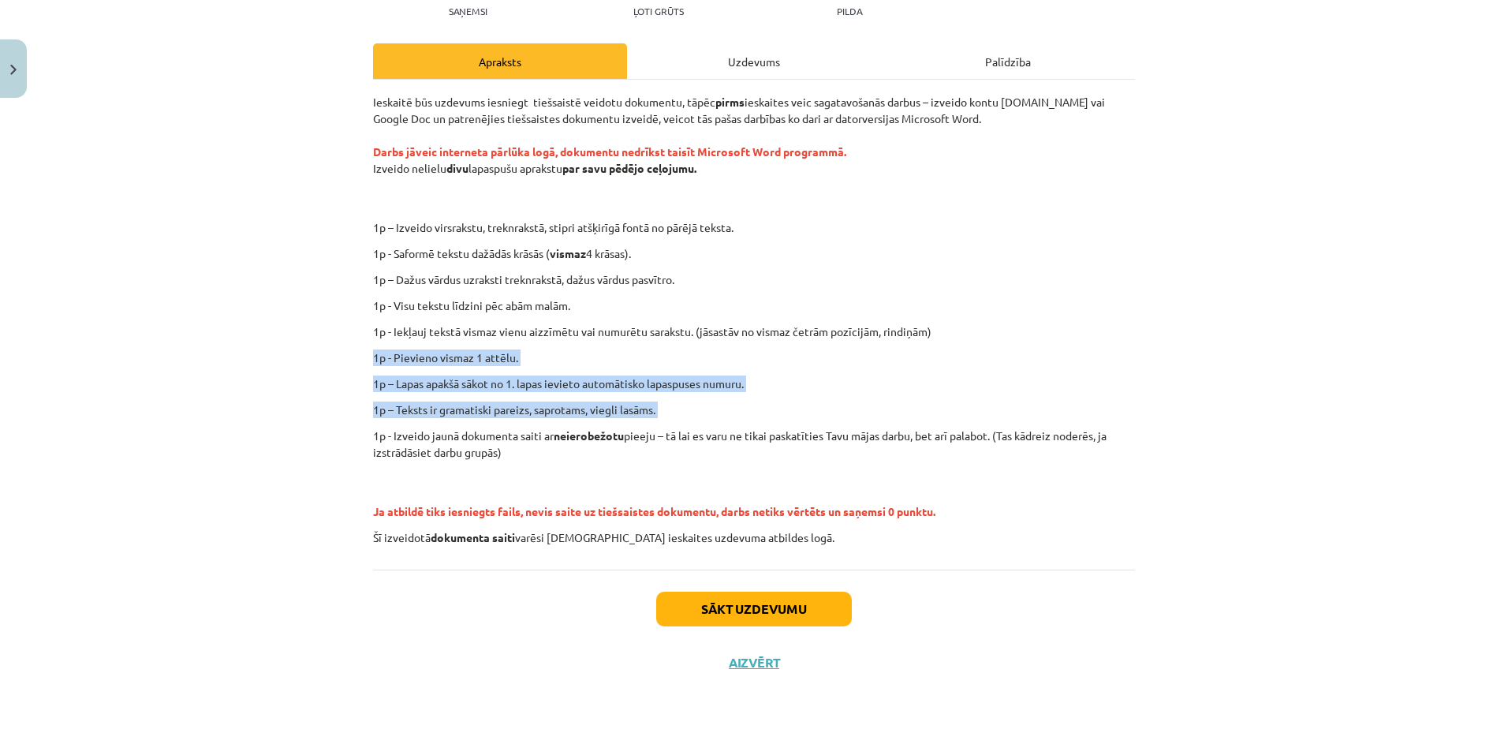
drag, startPoint x: 125, startPoint y: 351, endPoint x: 226, endPoint y: 456, distance: 146.1
click at [116, 336] on div "Mācību tēma: Datorikas - 10. klases 1. ieskaites mācību materiāls #12 Mājas dar…" at bounding box center [754, 364] width 1508 height 729
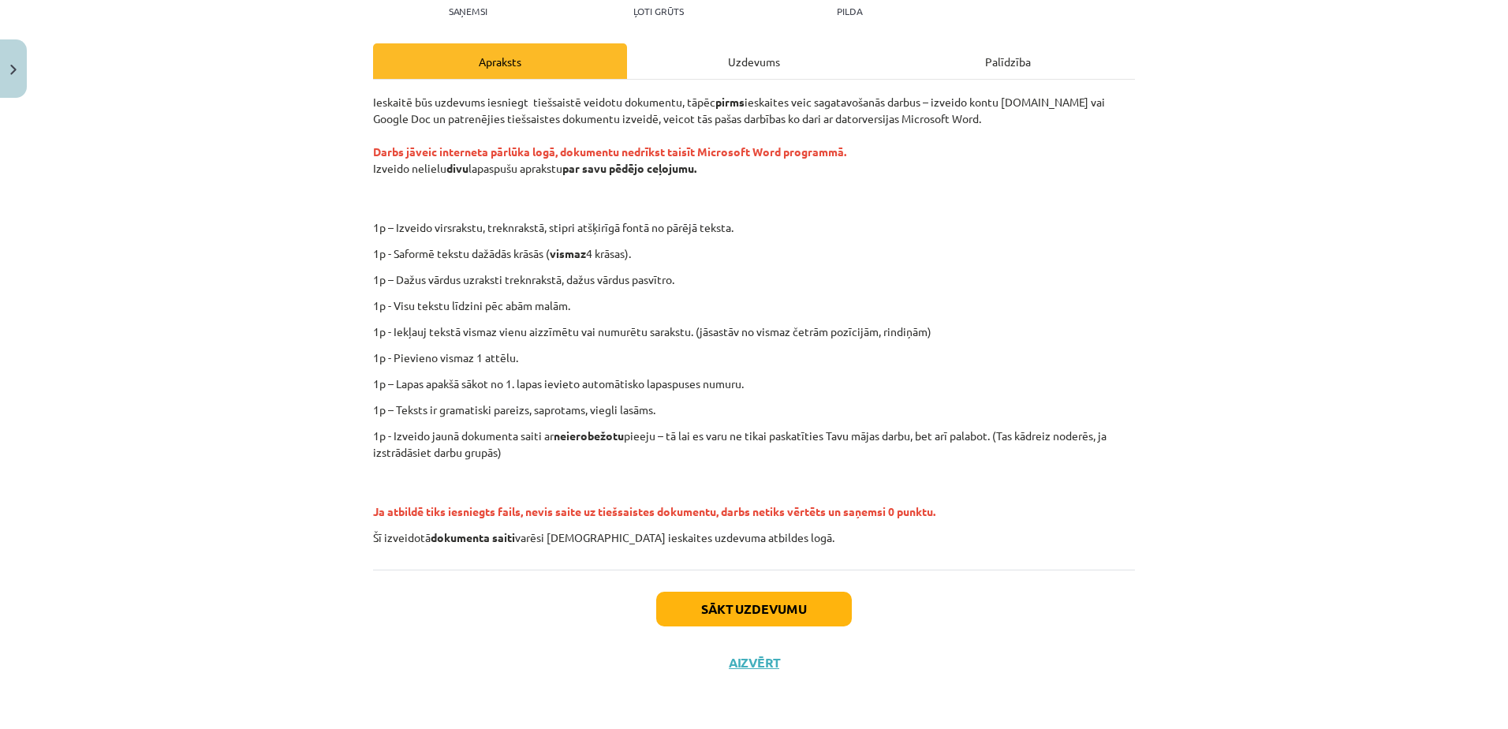
drag, startPoint x: 254, startPoint y: 478, endPoint x: 370, endPoint y: 517, distance: 122.4
click at [255, 473] on div "Mācību tēma: Datorikas - 10. klases 1. ieskaites mācību materiāls #12 Mājas dar…" at bounding box center [754, 364] width 1508 height 729
drag, startPoint x: 1050, startPoint y: 501, endPoint x: 1019, endPoint y: 503, distance: 30.8
click at [1038, 498] on p "Ja atbildē tiks iesniegts fails, nevis saite uz tiešsaistes dokumentu, darbs ne…" at bounding box center [754, 495] width 762 height 50
click at [1012, 504] on p "Ja atbildē tiks iesniegts fails, nevis saite uz tiešsaistes dokumentu, darbs ne…" at bounding box center [754, 495] width 762 height 50
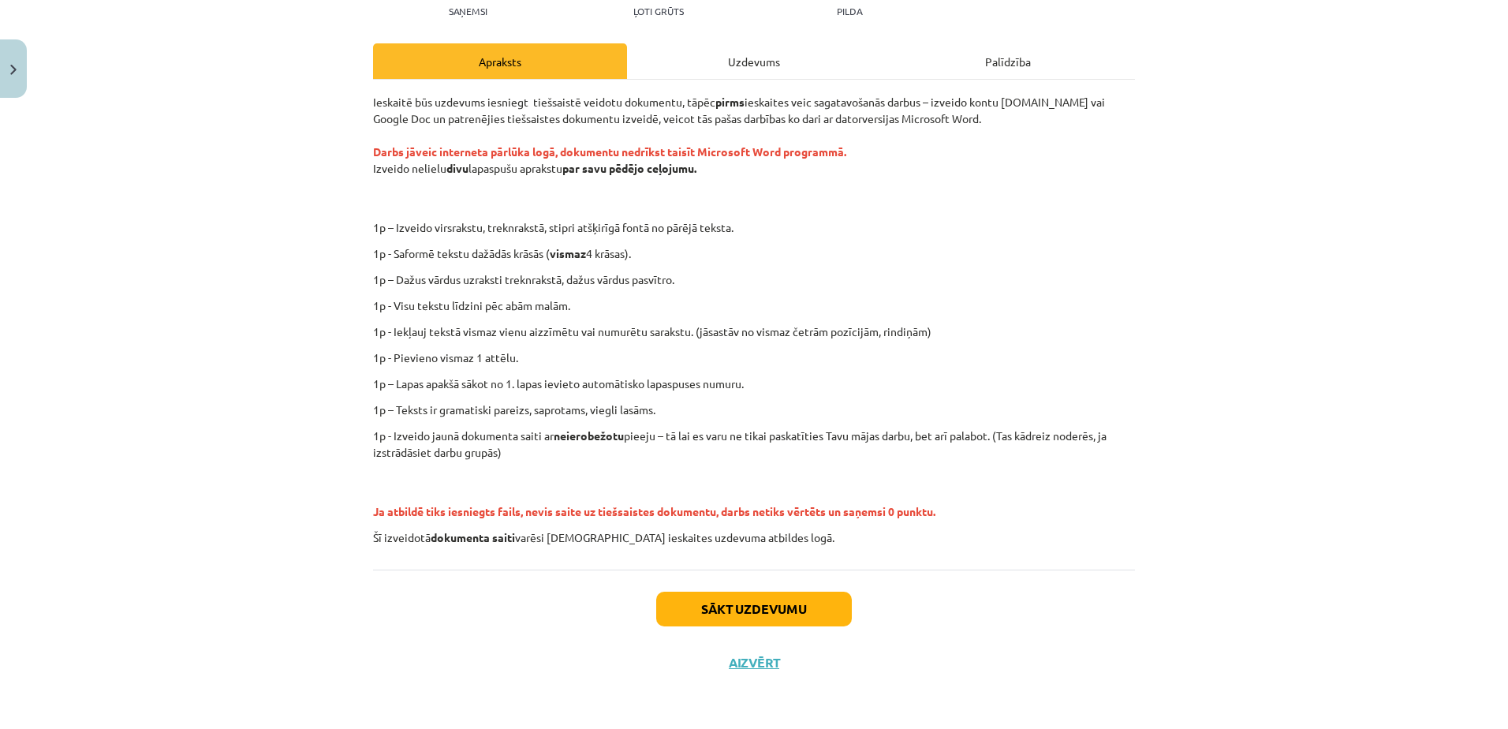
click at [601, 458] on p "1p - Izveido jaunā dokumenta saiti ar neierobežotu pieeju – tā lai es varu ne t…" at bounding box center [754, 443] width 762 height 33
click at [338, 486] on div "Mācību tēma: Datorikas - 10. klases 1. ieskaites mācību materiāls #12 Mājas dar…" at bounding box center [754, 364] width 1508 height 729
click at [324, 483] on div "Mācību tēma: Datorikas - 10. klases 1. ieskaites mācību materiāls #12 Mājas dar…" at bounding box center [754, 364] width 1508 height 729
click at [207, 483] on div "Mācību tēma: Datorikas - 10. klases 1. ieskaites mācību materiāls #12 Mājas dar…" at bounding box center [754, 364] width 1508 height 729
drag, startPoint x: 72, startPoint y: 590, endPoint x: 101, endPoint y: 571, distance: 34.8
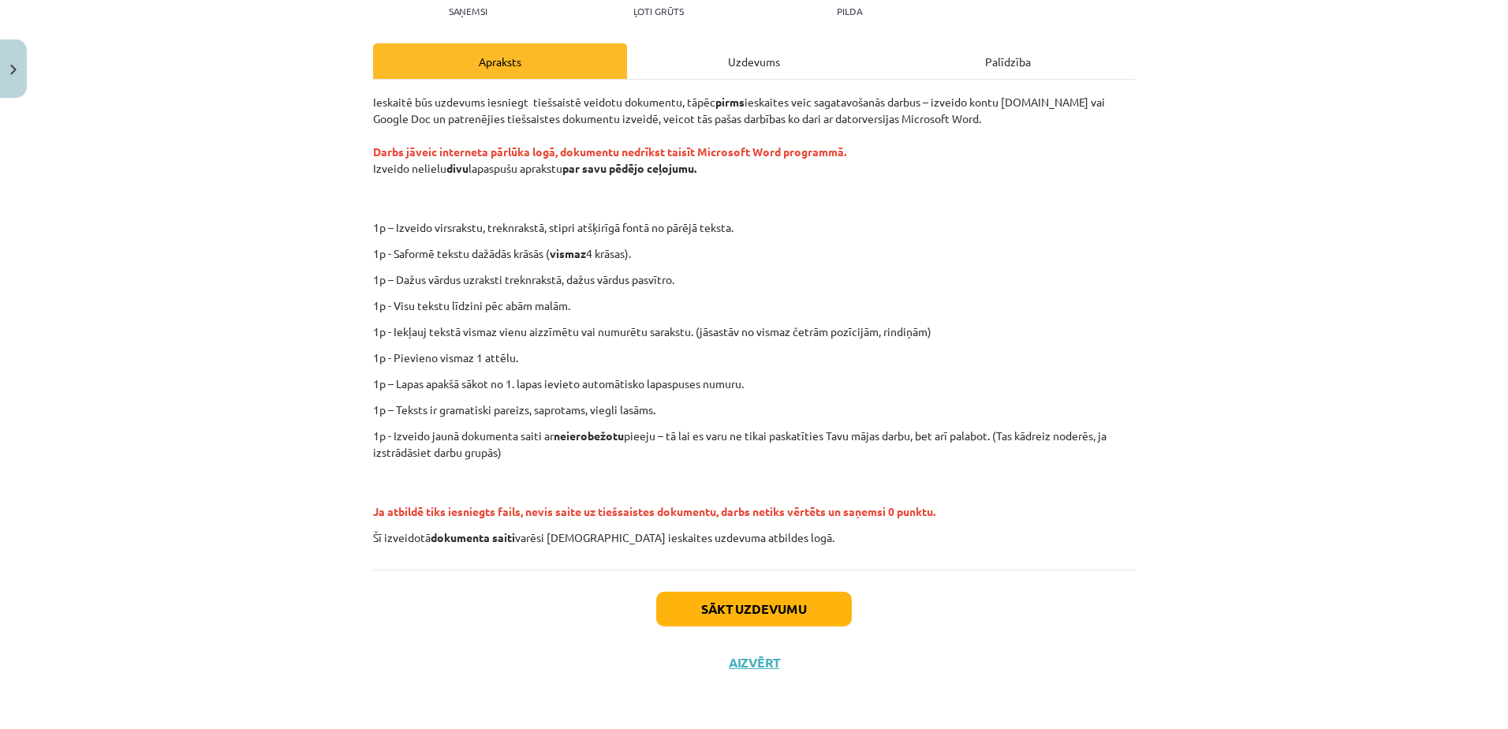
click at [74, 572] on div "Mācību tēma: Datorikas - 10. klases 1. ieskaites mācību materiāls #12 Mājas dar…" at bounding box center [754, 364] width 1508 height 729
click at [255, 585] on div "Mācību tēma: Datorikas - 10. klases 1. ieskaites mācību materiāls #12 Mājas dar…" at bounding box center [754, 364] width 1508 height 729
drag, startPoint x: 255, startPoint y: 577, endPoint x: 246, endPoint y: 543, distance: 35.2
click at [258, 567] on div "Mācību tēma: Datorikas - 10. klases 1. ieskaites mācību materiāls #12 Mājas dar…" at bounding box center [754, 364] width 1508 height 729
drag, startPoint x: 178, startPoint y: 464, endPoint x: 173, endPoint y: 457, distance: 8.4
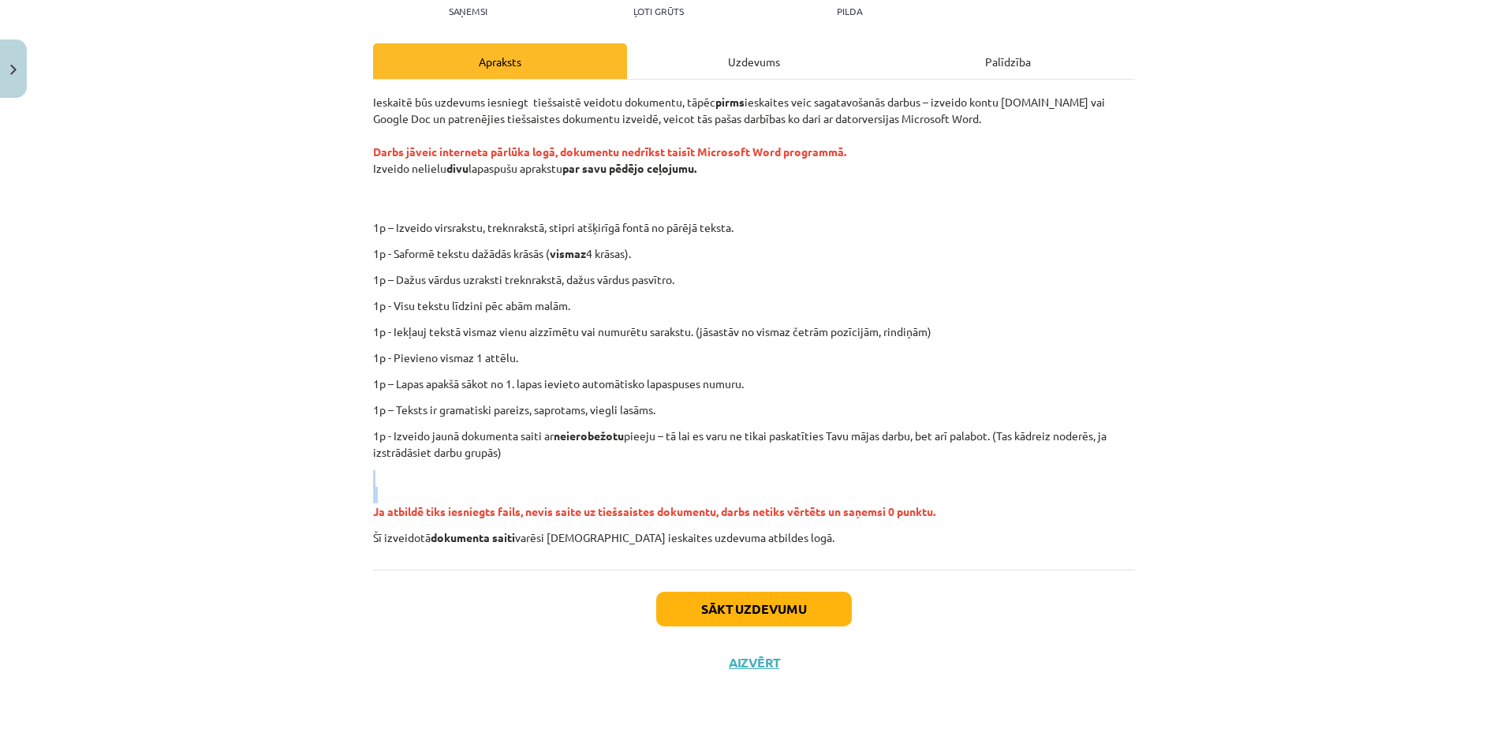
click at [173, 458] on div "Mācību tēma: Datorikas - 10. klases 1. ieskaites mācību materiāls #12 Mājas dar…" at bounding box center [754, 364] width 1508 height 729
drag, startPoint x: 173, startPoint y: 457, endPoint x: 158, endPoint y: 461, distance: 15.5
click at [158, 461] on div "Mācību tēma: Datorikas - 10. klases 1. ieskaites mācību materiāls #12 Mājas dar…" at bounding box center [754, 364] width 1508 height 729
click at [266, 491] on div "Mācību tēma: Datorikas - 10. klases 1. ieskaites mācību materiāls #12 Mājas dar…" at bounding box center [754, 364] width 1508 height 729
click at [192, 494] on div "Mācību tēma: Datorikas - 10. klases 1. ieskaites mācību materiāls #12 Mājas dar…" at bounding box center [754, 364] width 1508 height 729
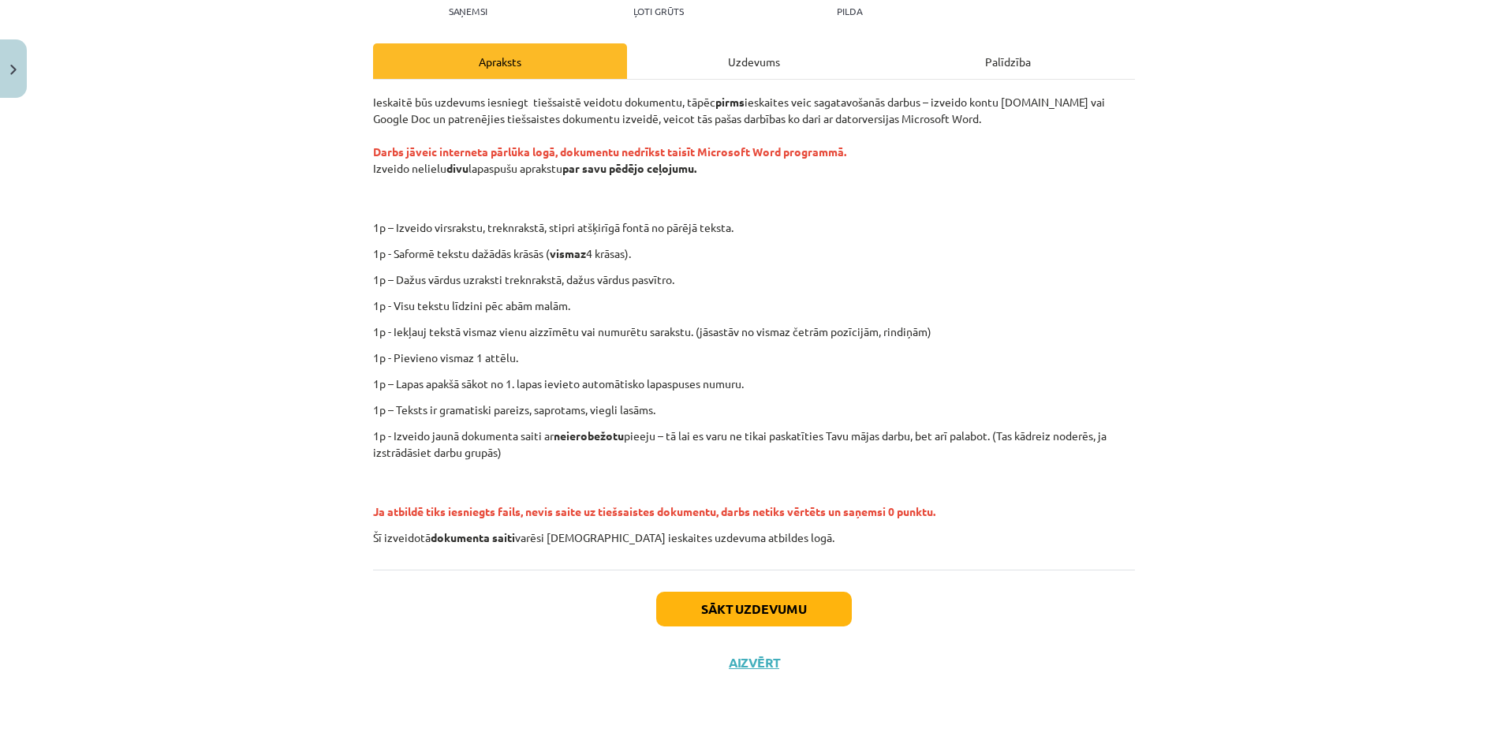
click at [212, 493] on div "Mācību tēma: Datorikas - 10. klases 1. ieskaites mācību materiāls #12 Mājas dar…" at bounding box center [754, 364] width 1508 height 729
click at [223, 466] on div "Mācību tēma: Datorikas - 10. klases 1. ieskaites mācību materiāls #12 Mājas dar…" at bounding box center [754, 364] width 1508 height 729
click at [234, 465] on div "Mācību tēma: Datorikas - 10. klases 1. ieskaites mācību materiāls #12 Mājas dar…" at bounding box center [754, 364] width 1508 height 729
click at [451, 632] on div "Sākt uzdevumu Aizvērt" at bounding box center [754, 624] width 762 height 110
click at [247, 656] on div "Mācību tēma: Datorikas - 10. klases 1. ieskaites mācību materiāls #12 Mājas dar…" at bounding box center [754, 364] width 1508 height 729
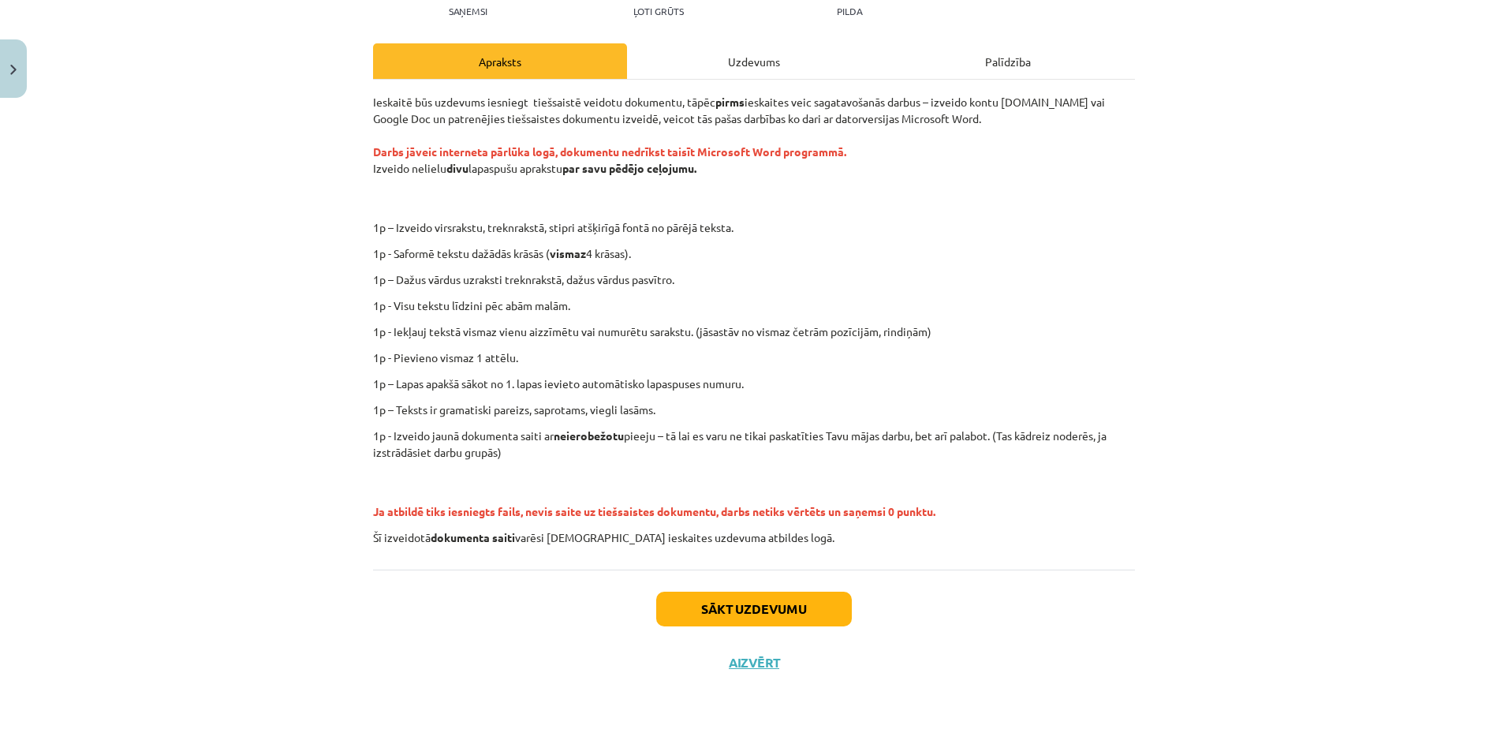
drag, startPoint x: 145, startPoint y: 626, endPoint x: 144, endPoint y: 617, distance: 8.8
click at [144, 619] on div "Mācību tēma: Datorikas - 10. klases 1. ieskaites mācību materiāls #12 Mājas dar…" at bounding box center [754, 364] width 1508 height 729
drag, startPoint x: 144, startPoint y: 617, endPoint x: 114, endPoint y: 365, distance: 254.0
click at [114, 365] on div "Mācību tēma: Datorikas - 10. klases 1. ieskaites mācību materiāls #12 Mājas dar…" at bounding box center [754, 364] width 1508 height 729
drag, startPoint x: 261, startPoint y: 532, endPoint x: 254, endPoint y: 527, distance: 8.5
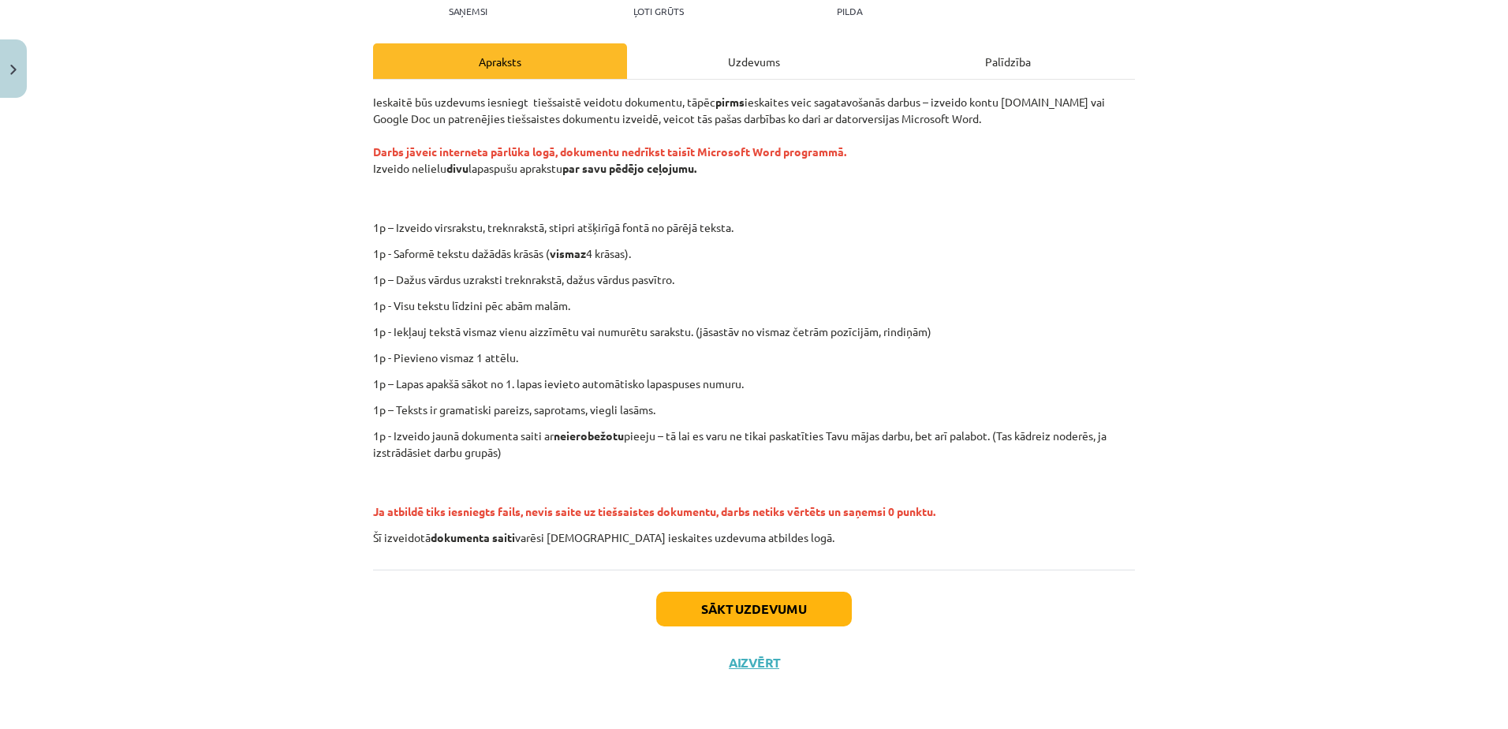
click at [260, 532] on div "Mācību tēma: Datorikas - 10. klases 1. ieskaites mācību materiāls #12 Mājas dar…" at bounding box center [754, 364] width 1508 height 729
drag, startPoint x: 254, startPoint y: 527, endPoint x: 251, endPoint y: 536, distance: 9.2
click at [251, 536] on div "Mācību tēma: Datorikas - 10. klases 1. ieskaites mācību materiāls #12 Mājas dar…" at bounding box center [754, 364] width 1508 height 729
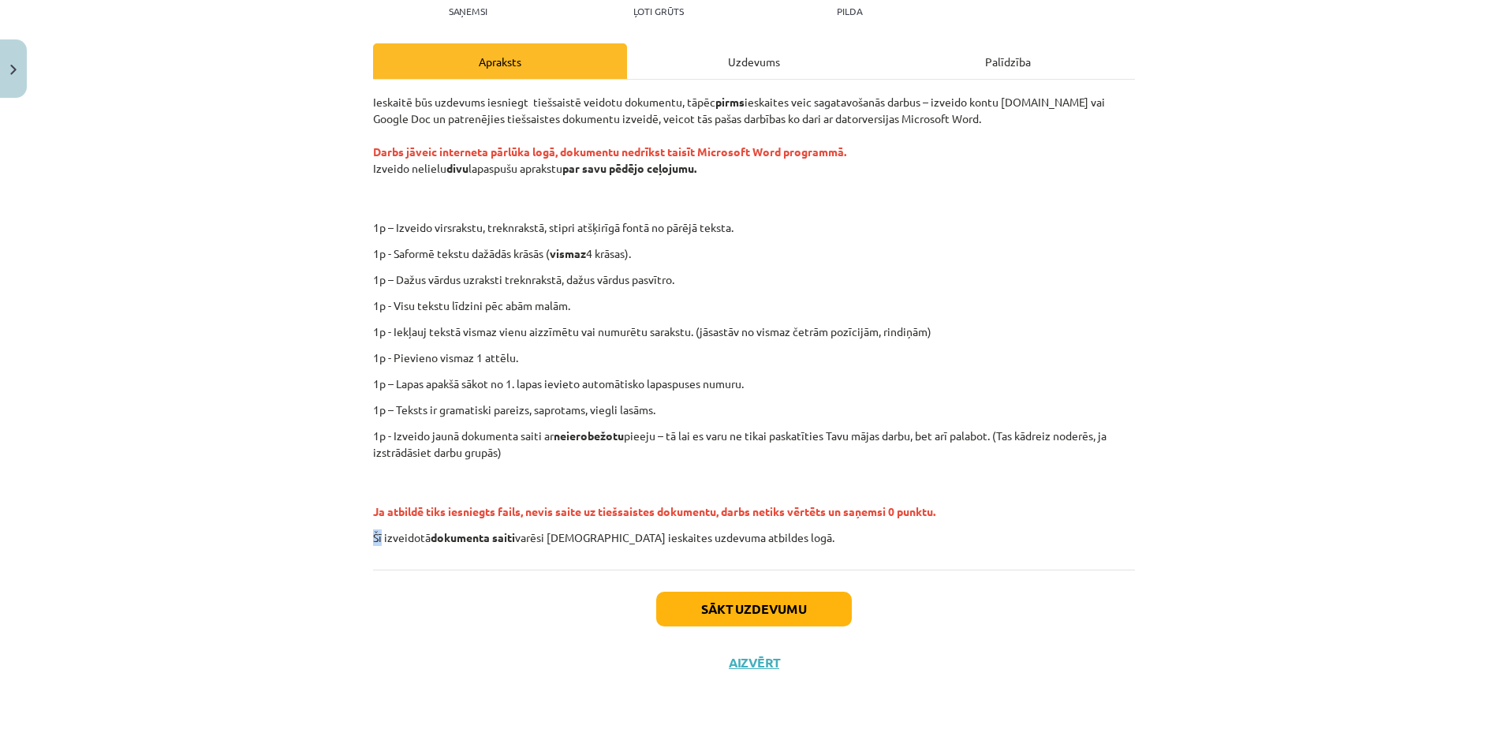
click at [322, 543] on div "Mācību tēma: Datorikas - 10. klases 1. ieskaites mācību materiāls #12 Mājas dar…" at bounding box center [754, 364] width 1508 height 729
click at [378, 492] on p "Ja atbildē tiks iesniegts fails, nevis saite uz tiešsaistes dokumentu, darbs ne…" at bounding box center [754, 495] width 762 height 50
click at [379, 491] on p "Ja atbildē tiks iesniegts fails, nevis saite uz tiešsaistes dokumentu, darbs ne…" at bounding box center [754, 495] width 762 height 50
drag, startPoint x: 379, startPoint y: 491, endPoint x: 363, endPoint y: 498, distance: 17.0
click at [364, 498] on div "0 XP Saņemsi Ļoti grūts 1552 pilda Apraksts Uzdevums Palīdzība Ieskaitē būs uzd…" at bounding box center [753, 302] width 781 height 773
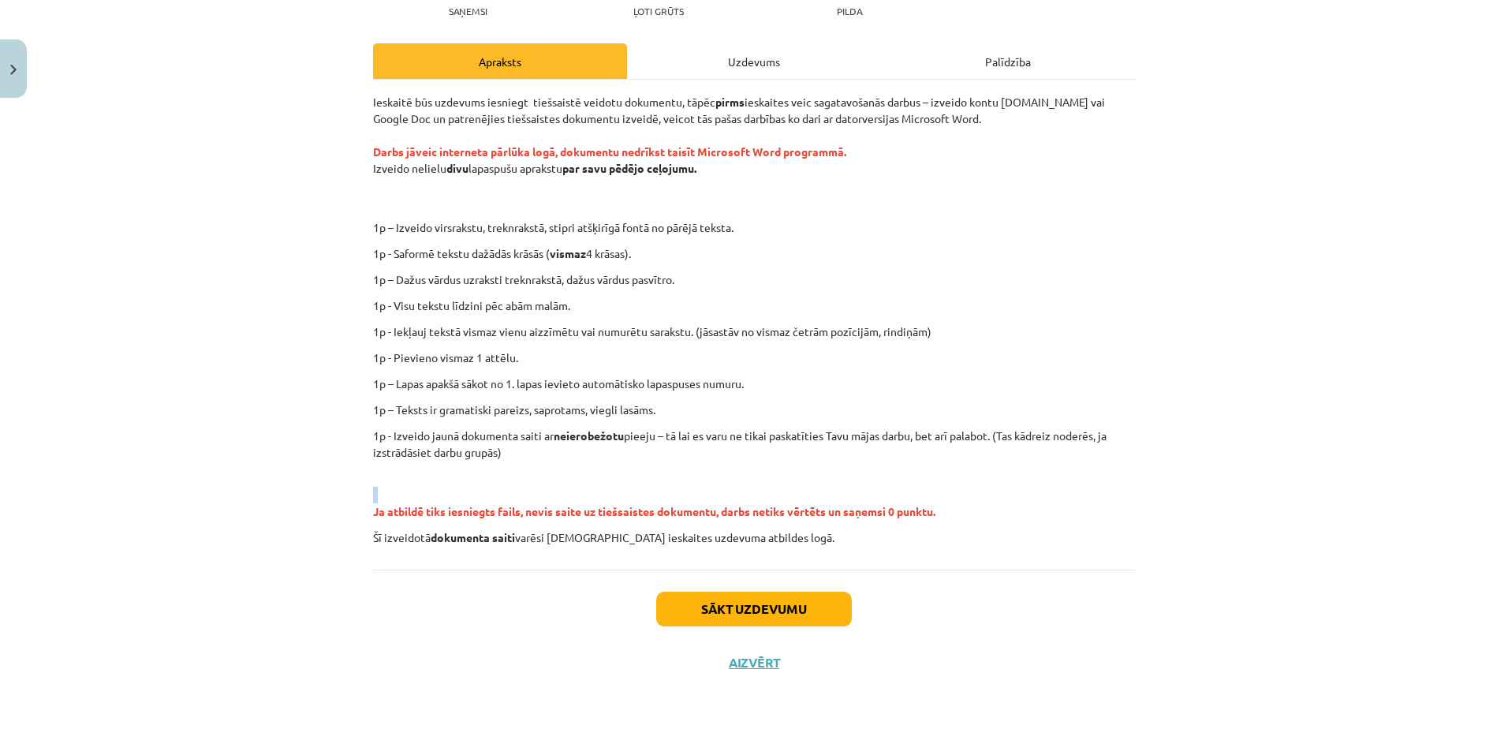
click at [363, 498] on div "0 XP Saņemsi Ļoti grūts 1552 pilda Apraksts Uzdevums Palīdzība Ieskaitē būs uzd…" at bounding box center [753, 302] width 781 height 773
drag, startPoint x: 185, startPoint y: 334, endPoint x: 170, endPoint y: 329, distance: 16.0
click at [184, 334] on div "Mācību tēma: Datorikas - 10. klases 1. ieskaites mācību materiāls #12 Mājas dar…" at bounding box center [754, 364] width 1508 height 729
drag, startPoint x: 170, startPoint y: 329, endPoint x: 155, endPoint y: 334, distance: 15.0
click at [169, 330] on div "Mācību tēma: Datorikas - 10. klases 1. ieskaites mācību materiāls #12 Mājas dar…" at bounding box center [754, 364] width 1508 height 729
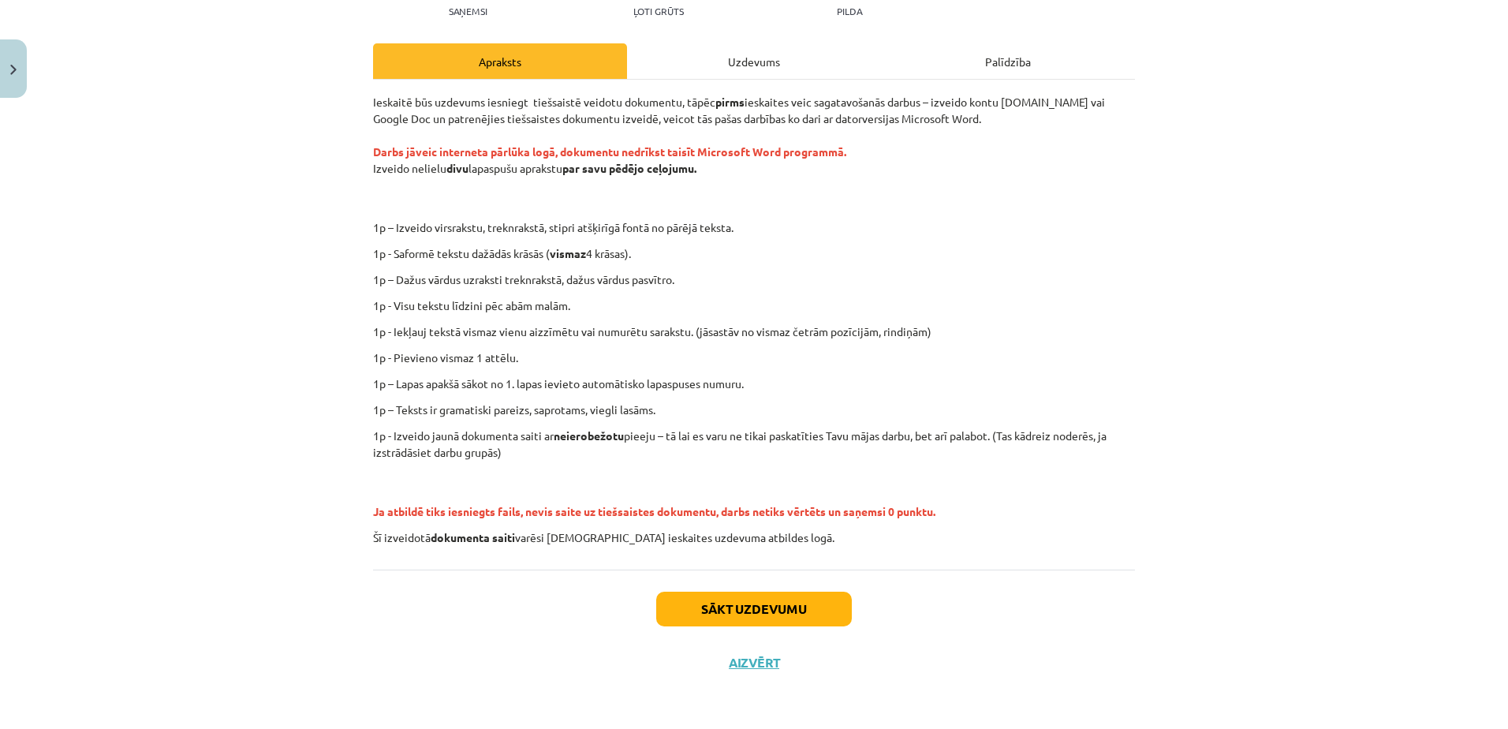
click at [155, 334] on div "Mācību tēma: Datorikas - 10. klases 1. ieskaites mācību materiāls #12 Mājas dar…" at bounding box center [754, 364] width 1508 height 729
drag, startPoint x: 134, startPoint y: 338, endPoint x: 99, endPoint y: 355, distance: 39.2
click at [119, 345] on div "Mācību tēma: Datorikas - 10. klases 1. ieskaites mācību materiāls #12 Mājas dar…" at bounding box center [754, 364] width 1508 height 729
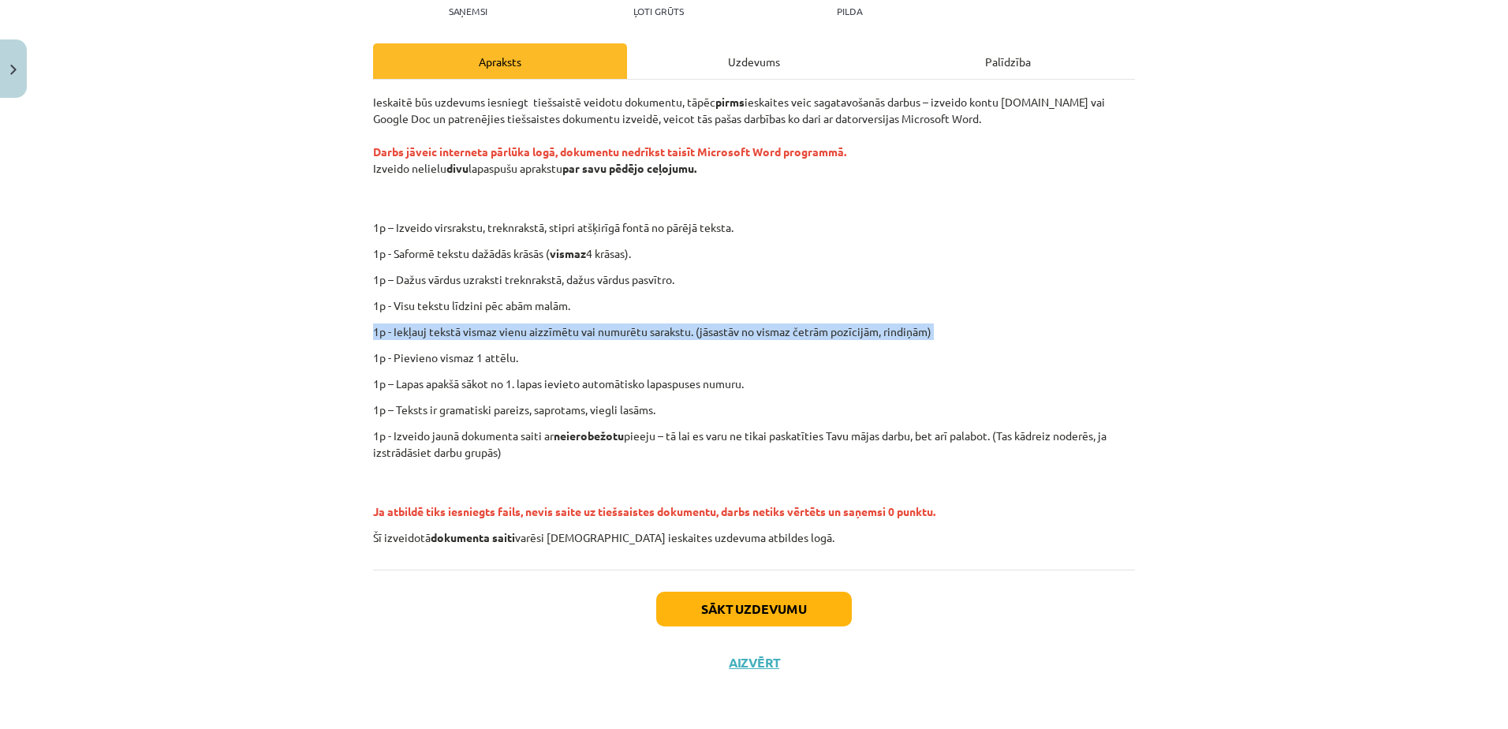
click at [99, 355] on div "Mācību tēma: Datorikas - 10. klases 1. ieskaites mācību materiāls #12 Mājas dar…" at bounding box center [754, 364] width 1508 height 729
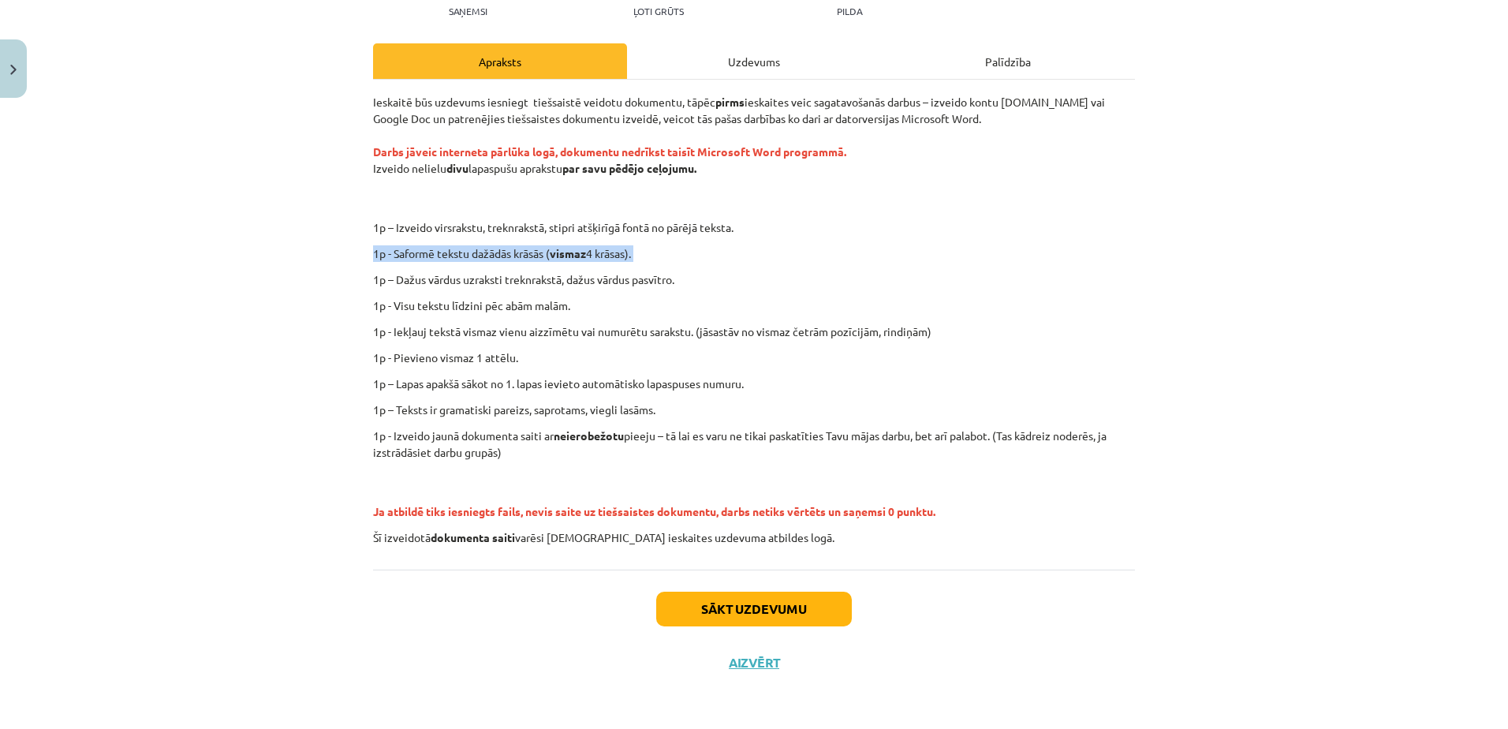
click at [211, 296] on div "Mācību tēma: Datorikas - 10. klases 1. ieskaites mācību materiāls #12 Mājas dar…" at bounding box center [754, 364] width 1508 height 729
drag, startPoint x: 244, startPoint y: 337, endPoint x: 245, endPoint y: 322, distance: 14.3
click at [245, 327] on div "Mācību tēma: Datorikas - 10. klases 1. ieskaites mācību materiāls #12 Mājas dar…" at bounding box center [754, 364] width 1508 height 729
click at [237, 352] on div "Mācību tēma: Datorikas - 10. klases 1. ieskaites mācību materiāls #12 Mājas dar…" at bounding box center [754, 364] width 1508 height 729
click at [241, 344] on div "Mācību tēma: Datorikas - 10. klases 1. ieskaites mācību materiāls #12 Mājas dar…" at bounding box center [754, 364] width 1508 height 729
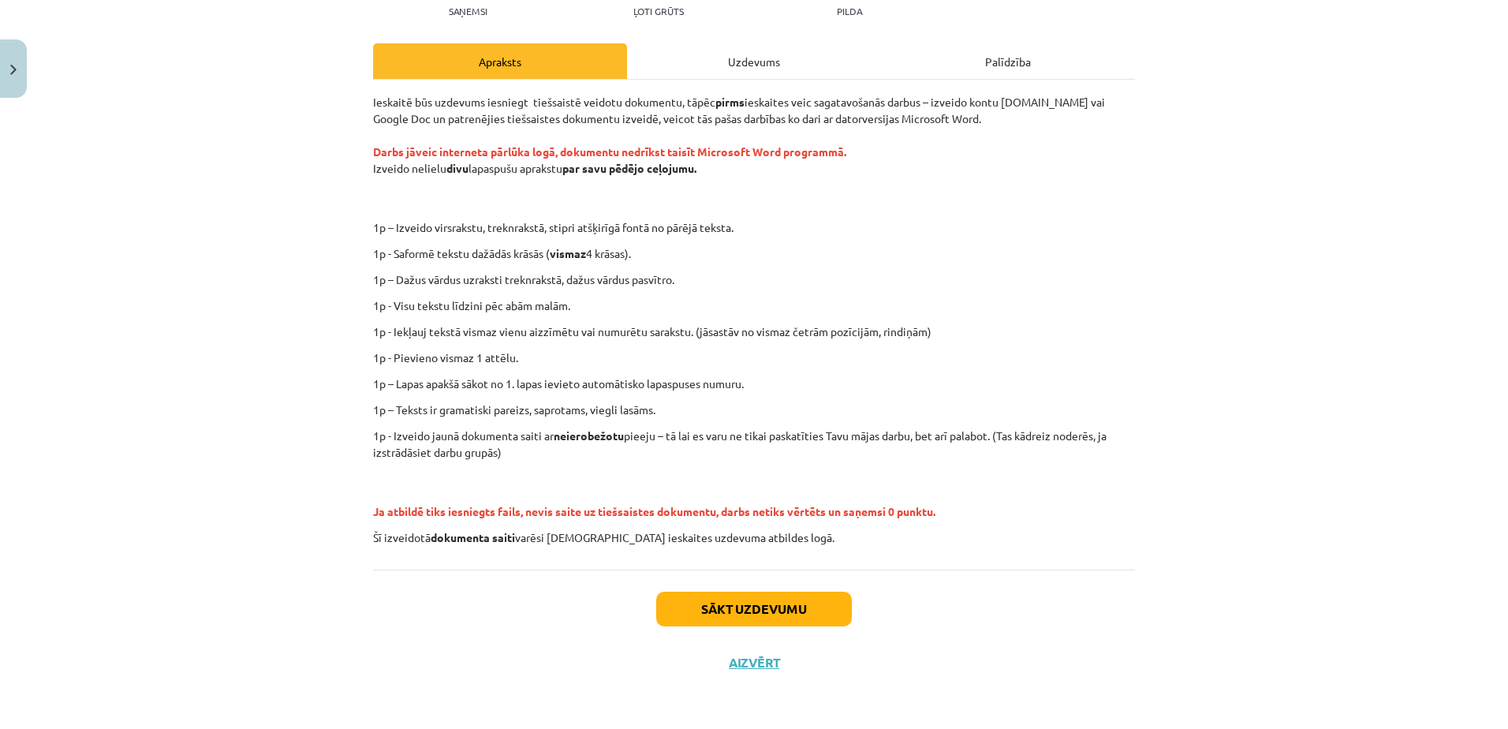
click at [968, 292] on div "Ieskaitē būs uzdevums iesniegt tiešsaistē veidotu dokumentu, tāpēc pirms ieskai…" at bounding box center [754, 320] width 762 height 452
click at [958, 278] on p "1p – Dažus vārdus uzraksti treknrakstā, dažus vārdus pasvītro." at bounding box center [754, 279] width 762 height 17
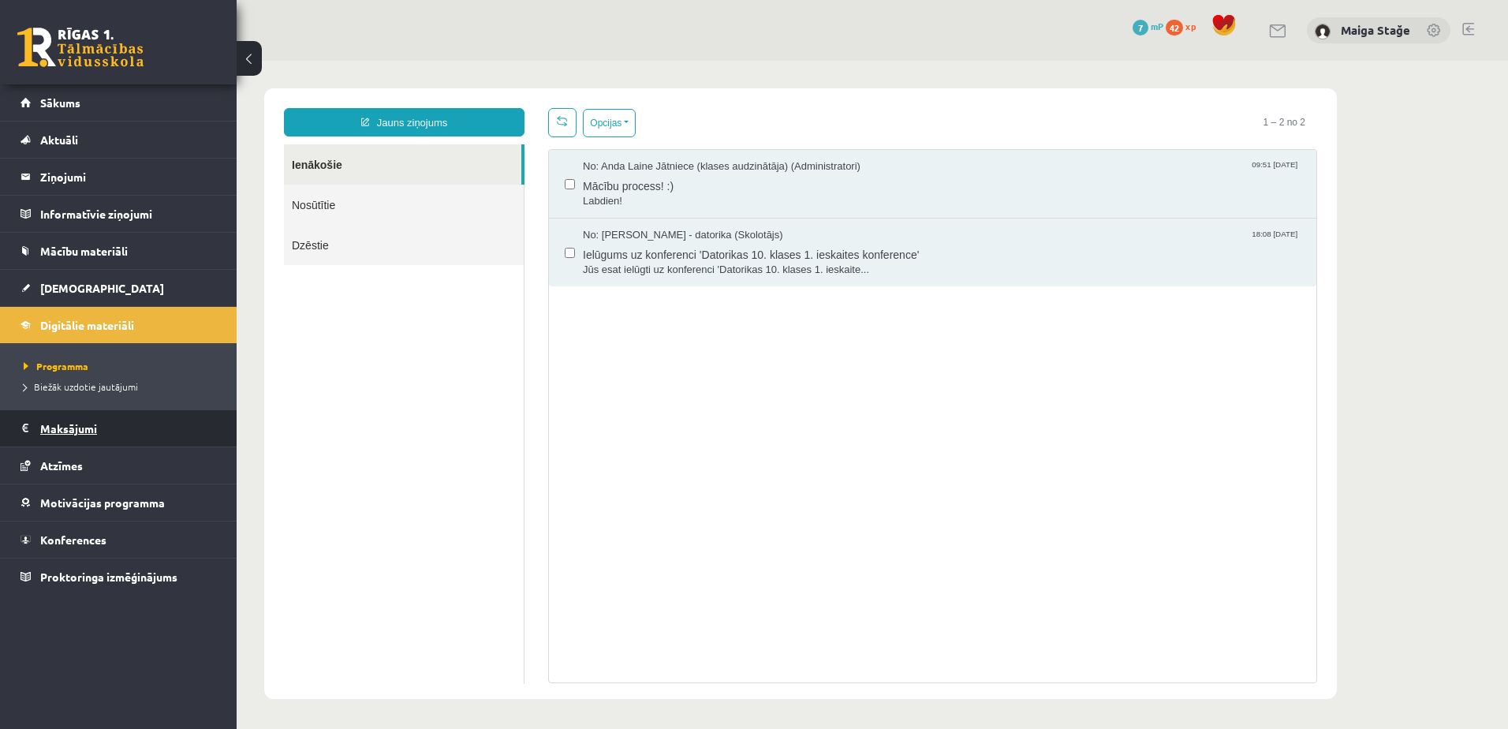
click at [146, 421] on legend "Maksājumi 0" at bounding box center [128, 428] width 177 height 36
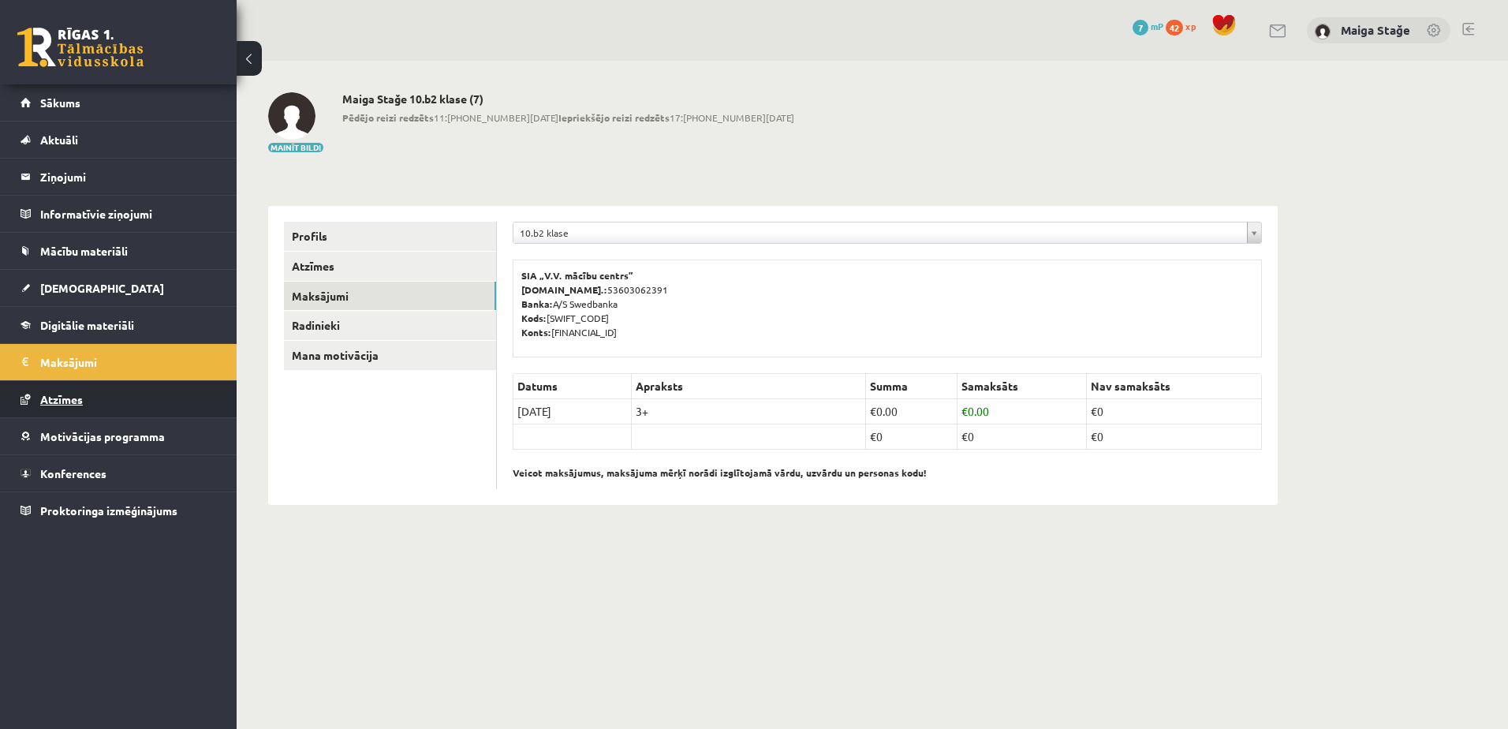
click at [36, 404] on link "Atzīmes" at bounding box center [119, 399] width 196 height 36
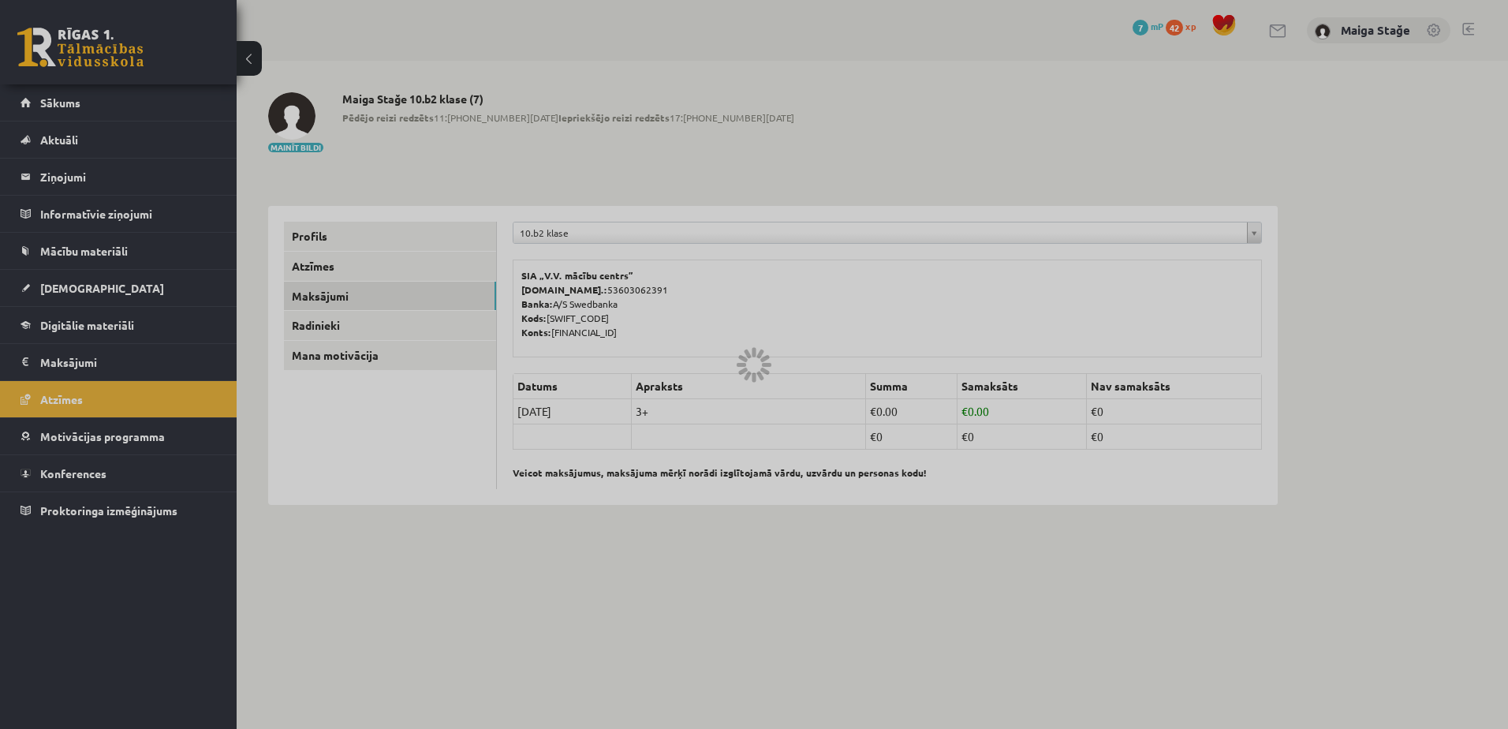
click at [38, 397] on div at bounding box center [754, 364] width 1508 height 729
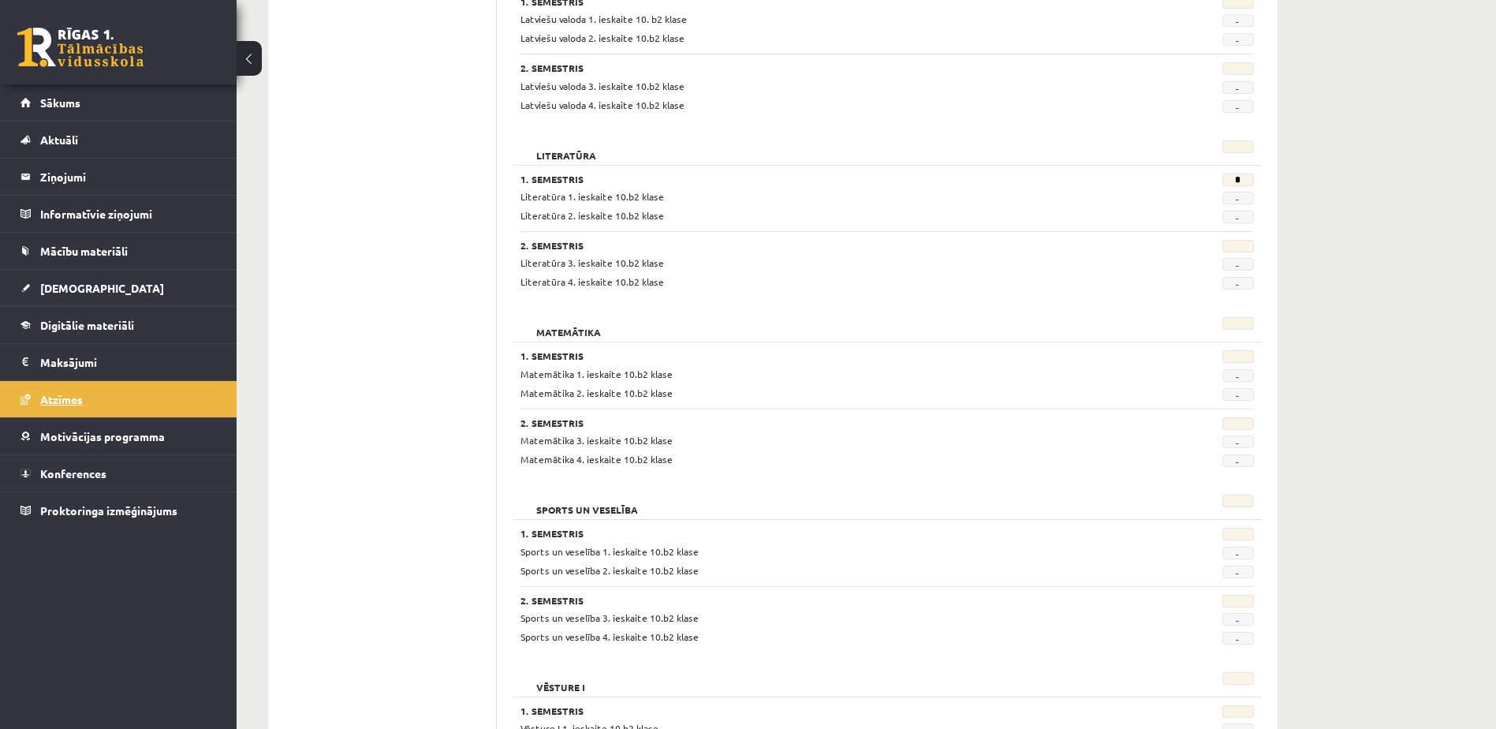
scroll to position [1343, 0]
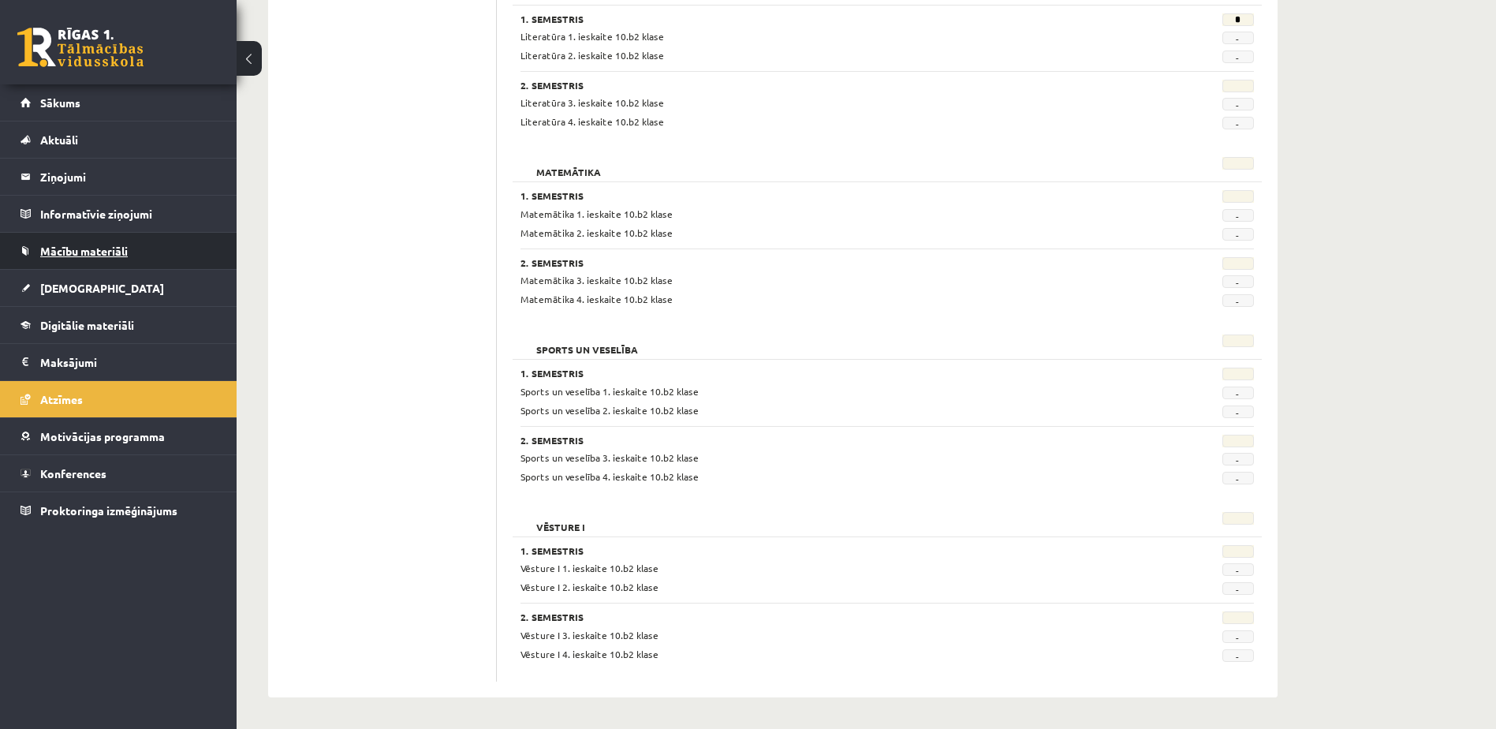
click at [28, 235] on link "Mācību materiāli" at bounding box center [119, 251] width 196 height 36
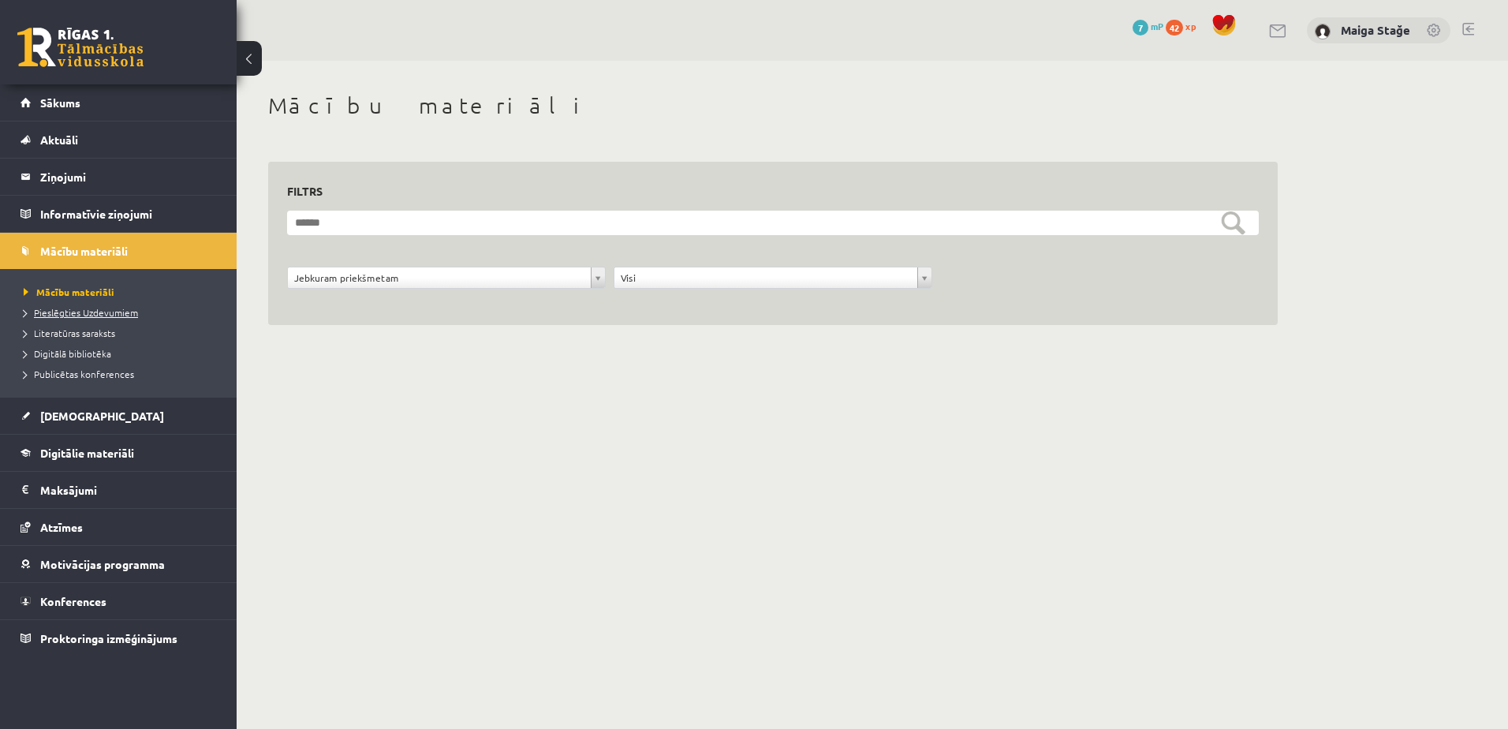
click at [63, 306] on link "Pieslēgties Uzdevumiem" at bounding box center [122, 312] width 197 height 14
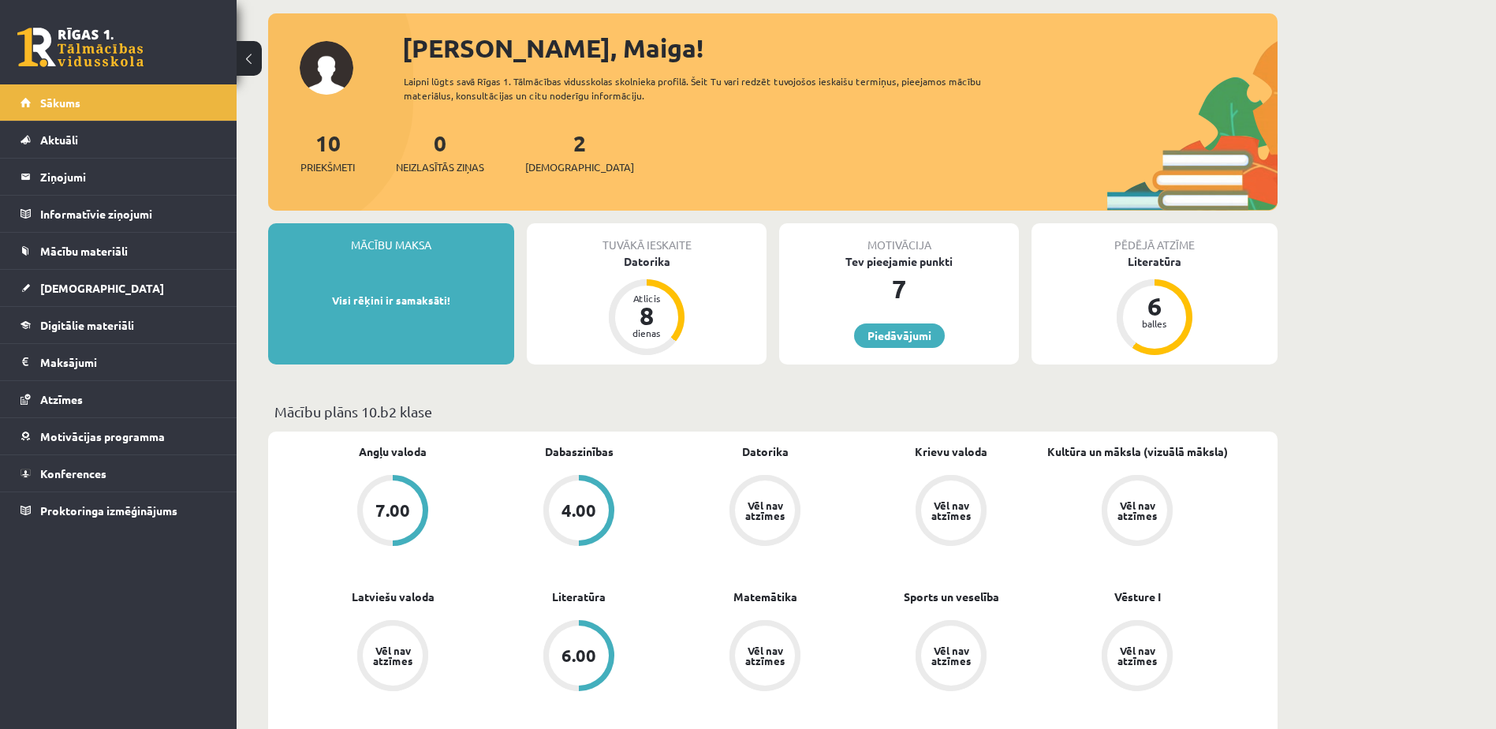
scroll to position [315, 0]
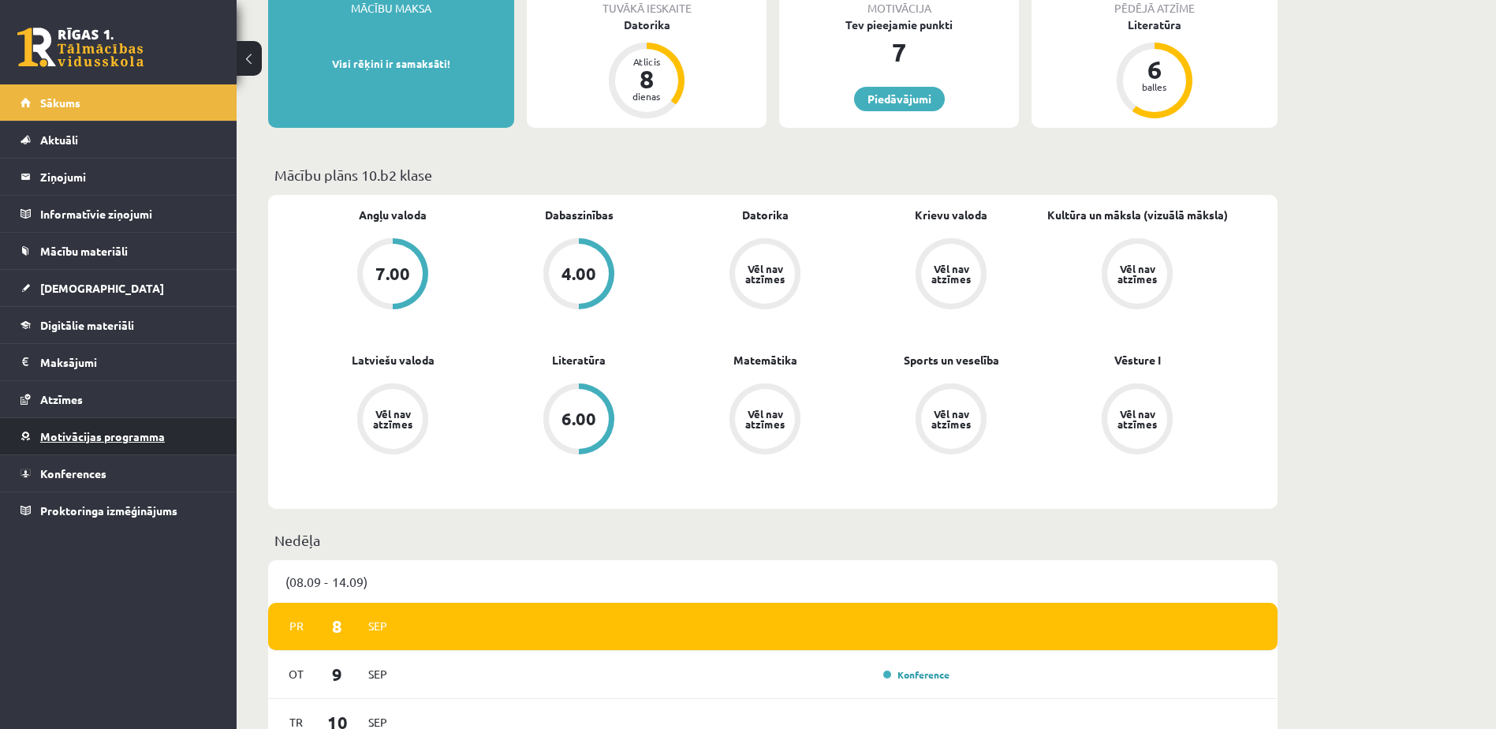
click at [116, 427] on link "Motivācijas programma" at bounding box center [119, 436] width 196 height 36
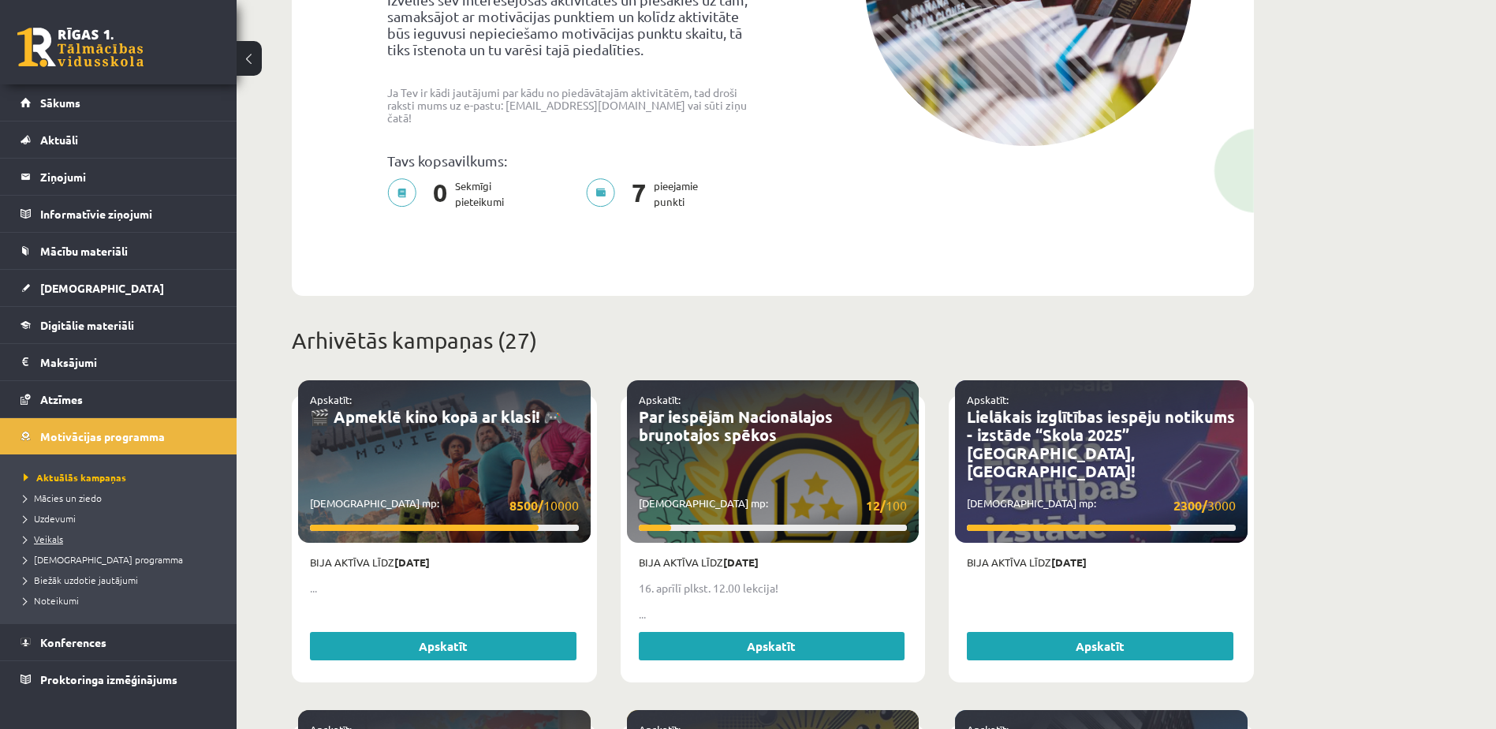
click at [30, 533] on span "Veikals" at bounding box center [43, 538] width 39 height 13
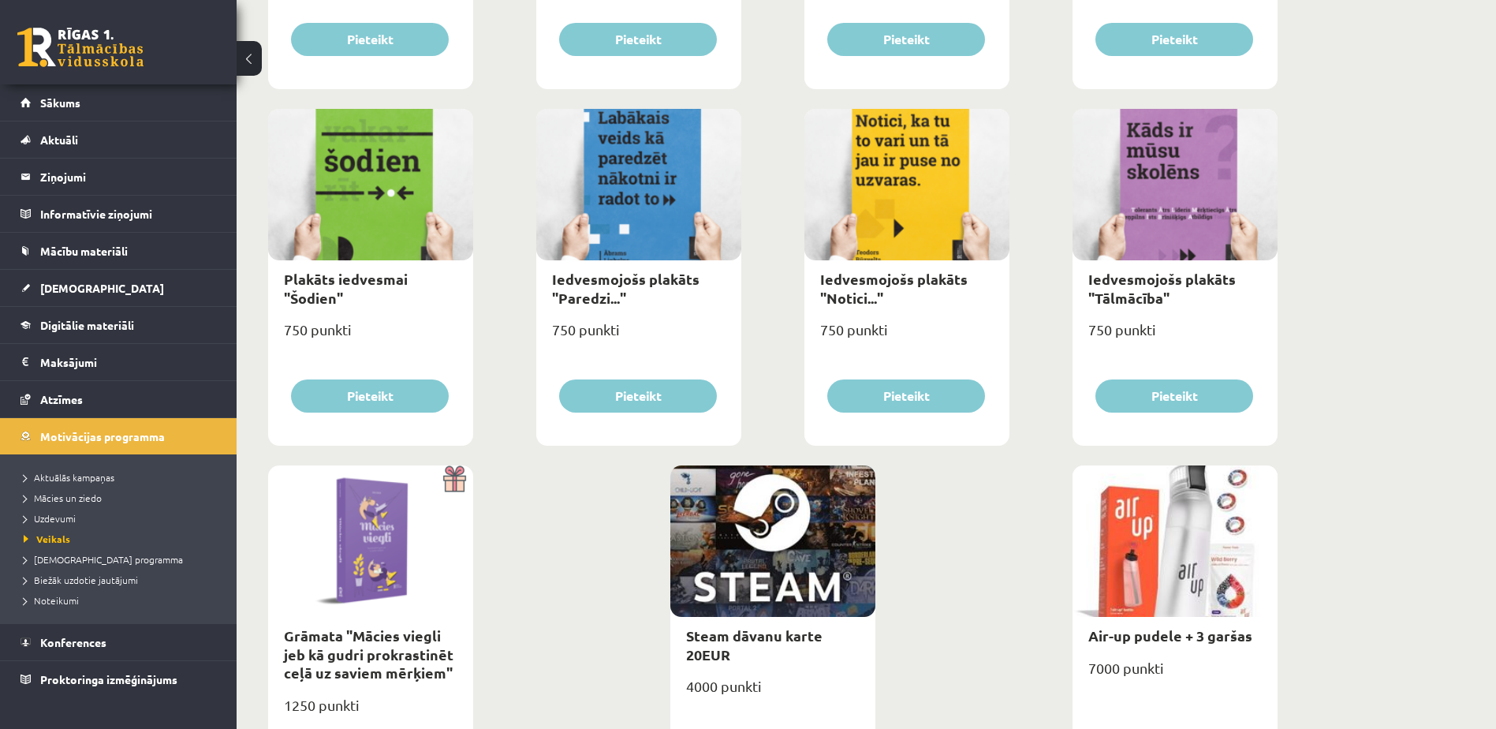
scroll to position [1694, 0]
